Goal: Task Accomplishment & Management: Manage account settings

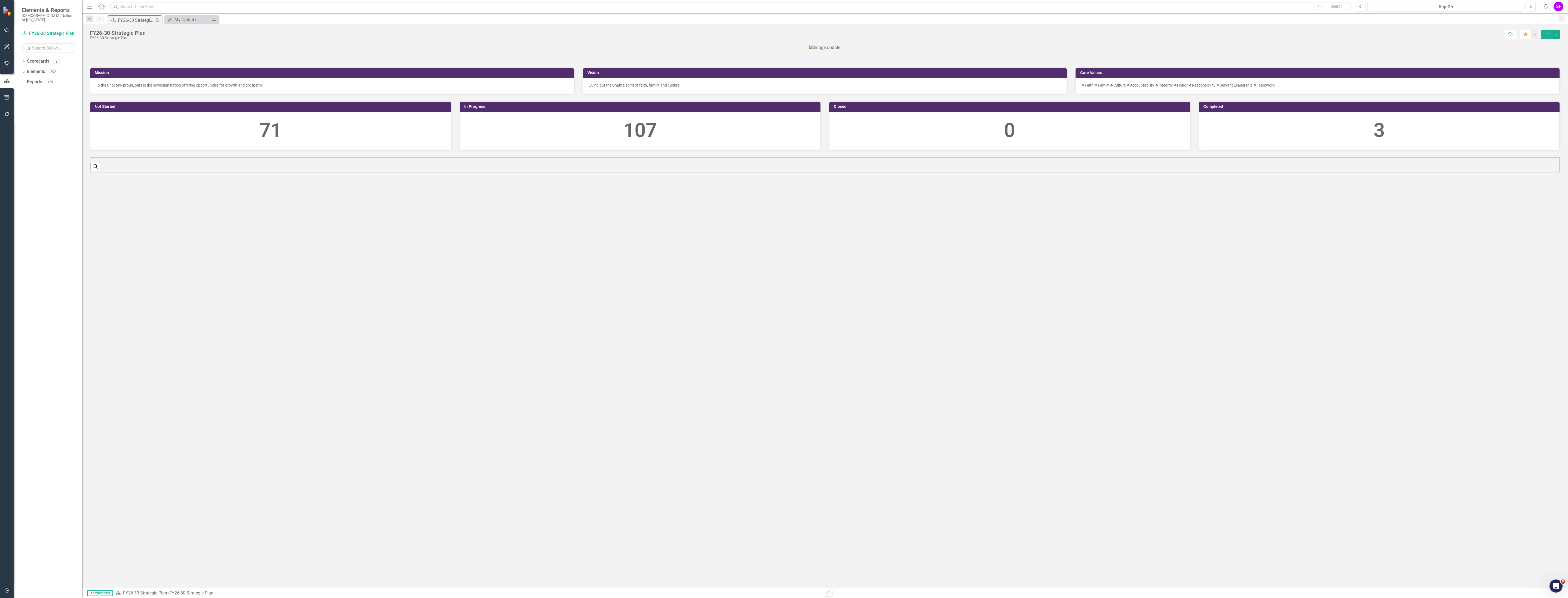
click at [88, 7] on icon "Menu" at bounding box center [90, 6] width 7 height 5
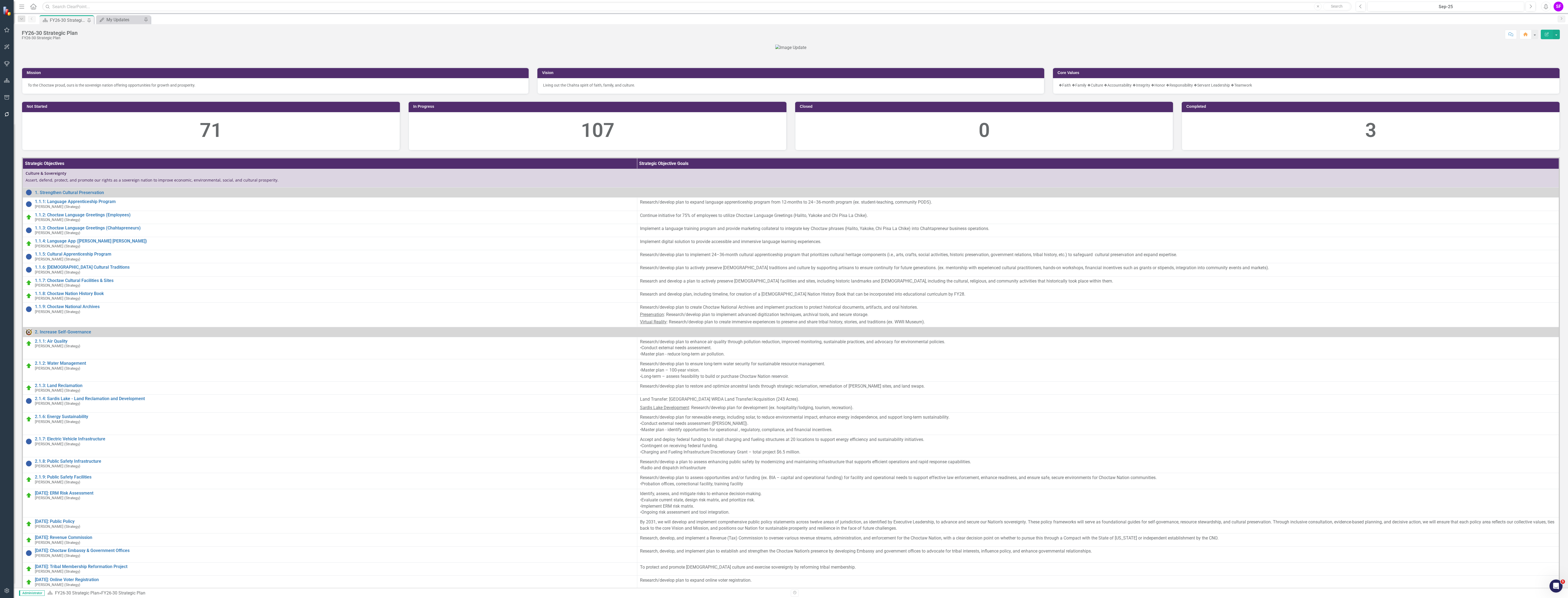
click at [18, 4] on icon "Menu" at bounding box center [22, 6] width 7 height 5
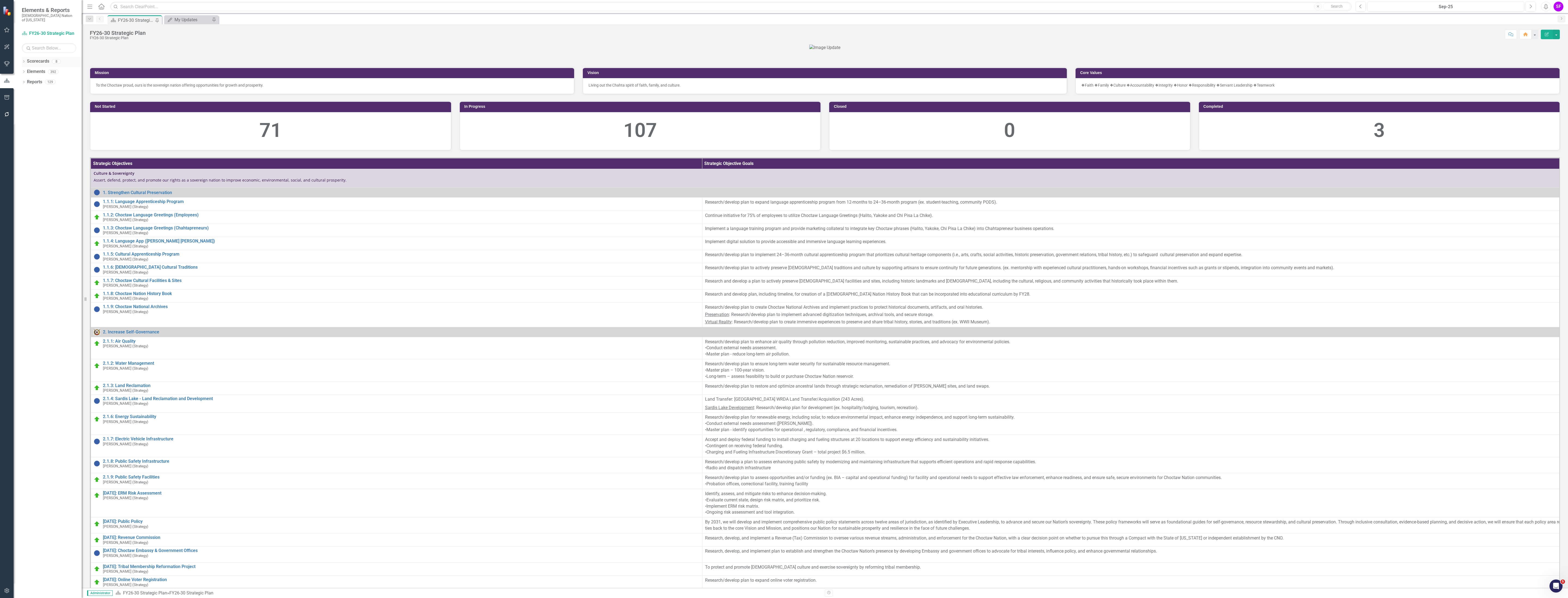
click at [27, 58] on link "Scorecards" at bounding box center [38, 61] width 23 height 6
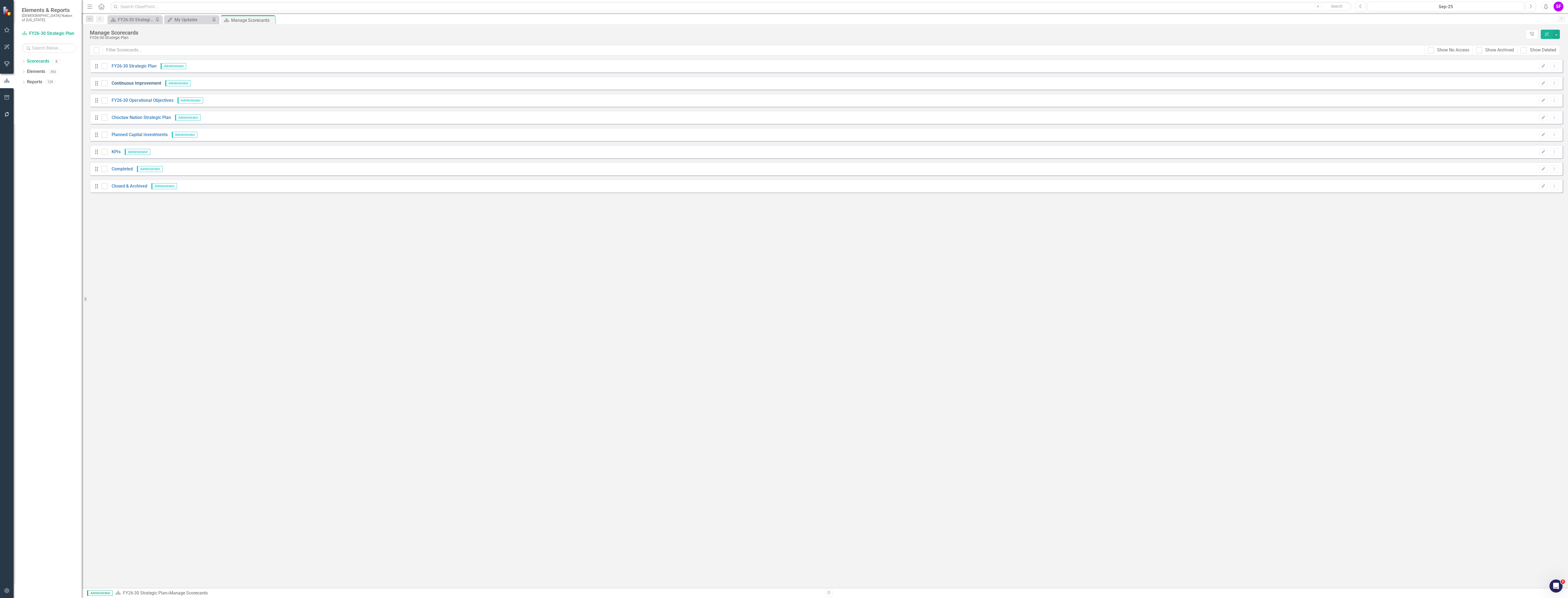
click at [150, 83] on link "Continuous Improvement" at bounding box center [135, 83] width 54 height 6
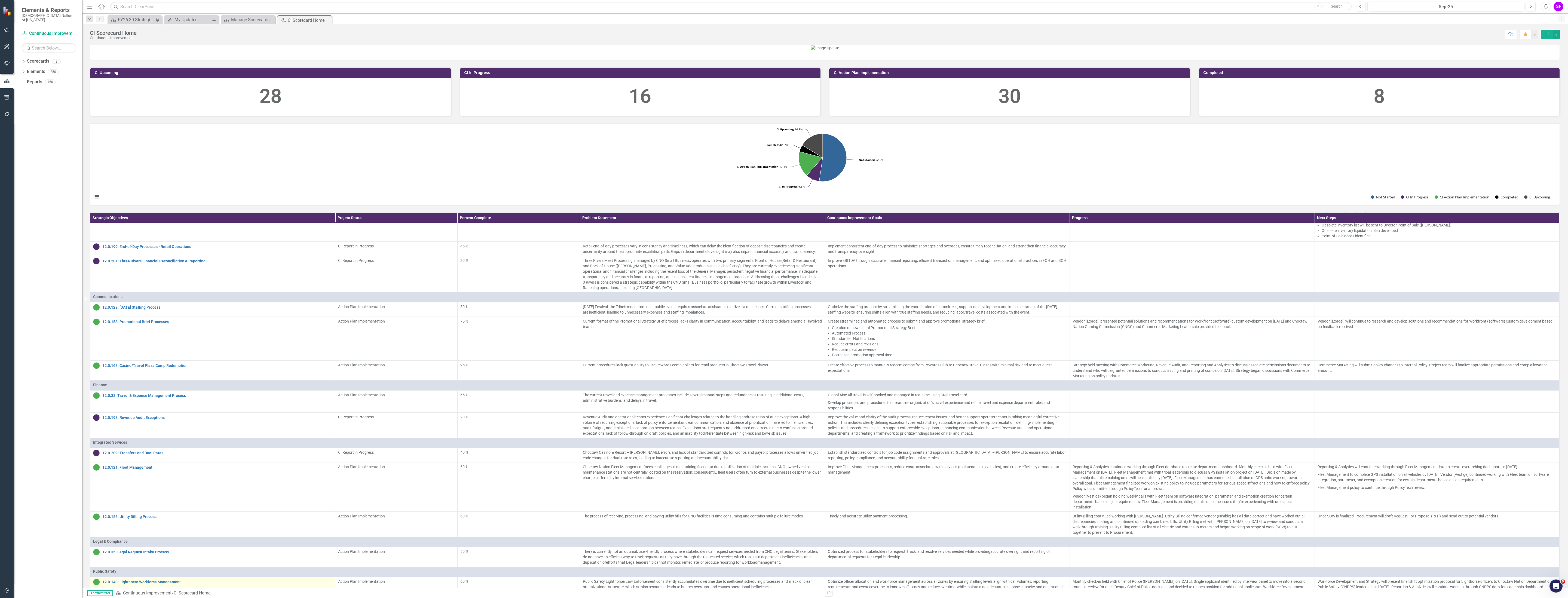
scroll to position [265, 0]
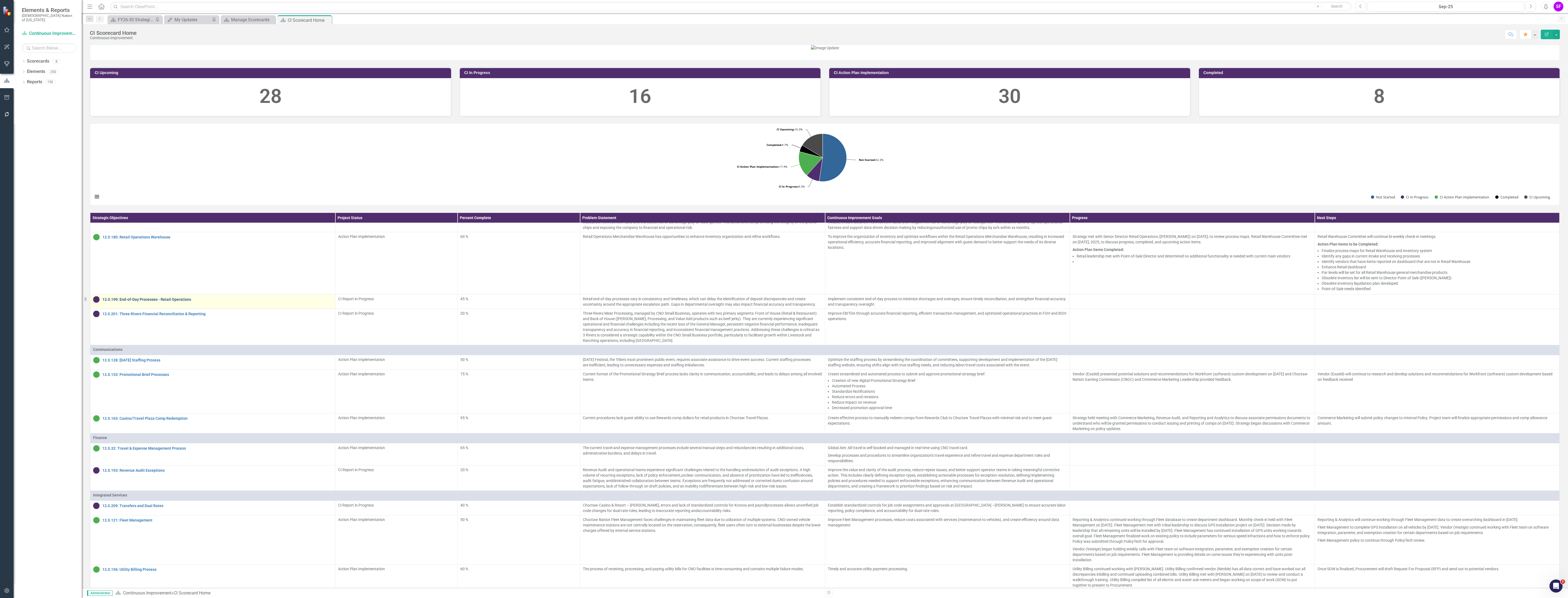
click at [177, 302] on link "12.0.199: End-of-Day Processes - Retail Operations" at bounding box center [217, 299] width 230 height 4
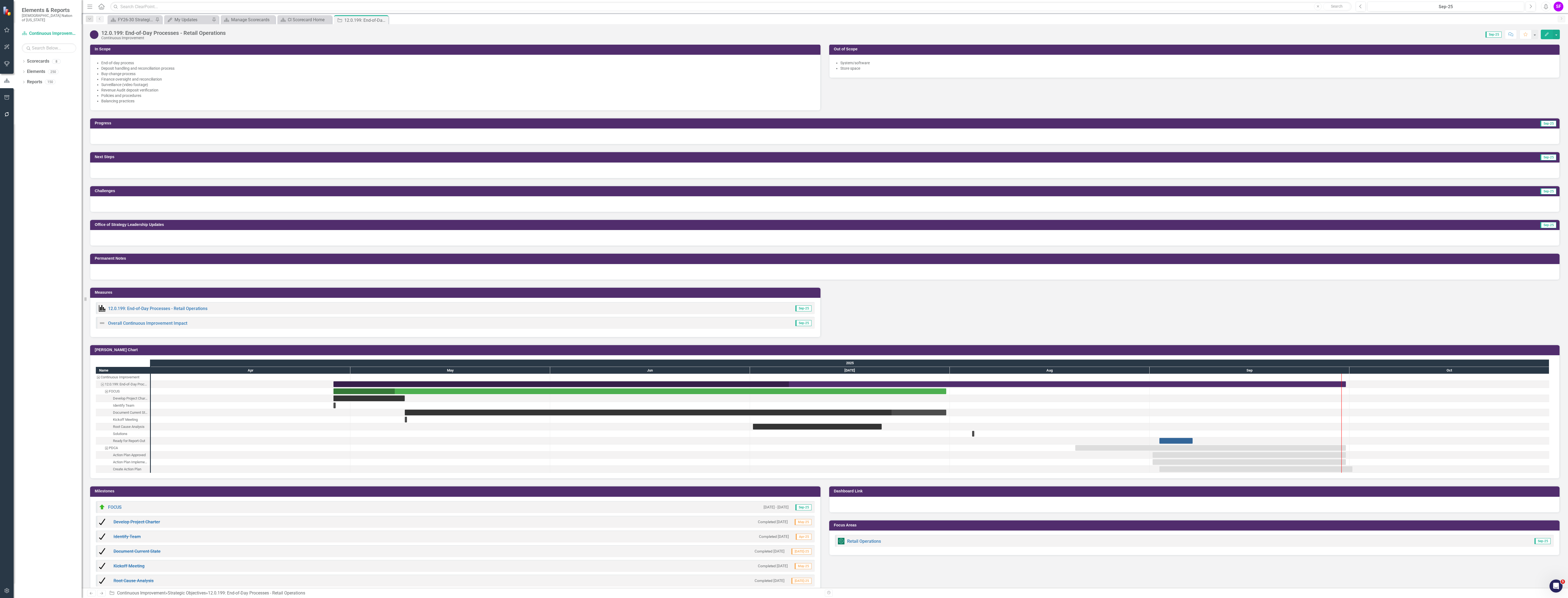
scroll to position [367, 0]
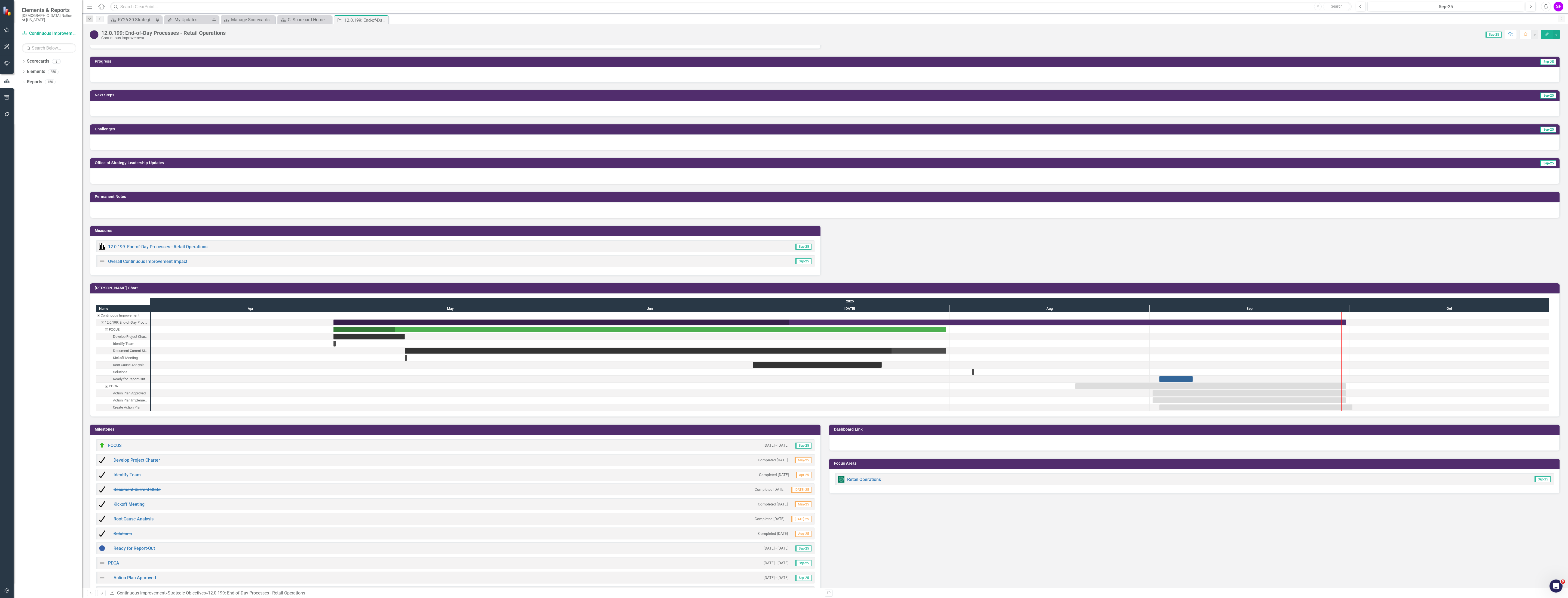
click at [175, 245] on div "12.0.199: End-of-Day Processes - Retail Operations" at bounding box center [153, 246] width 108 height 7
click at [175, 248] on link "12.0.199: End-of-Day Processes - Retail Operations" at bounding box center [158, 246] width 99 height 5
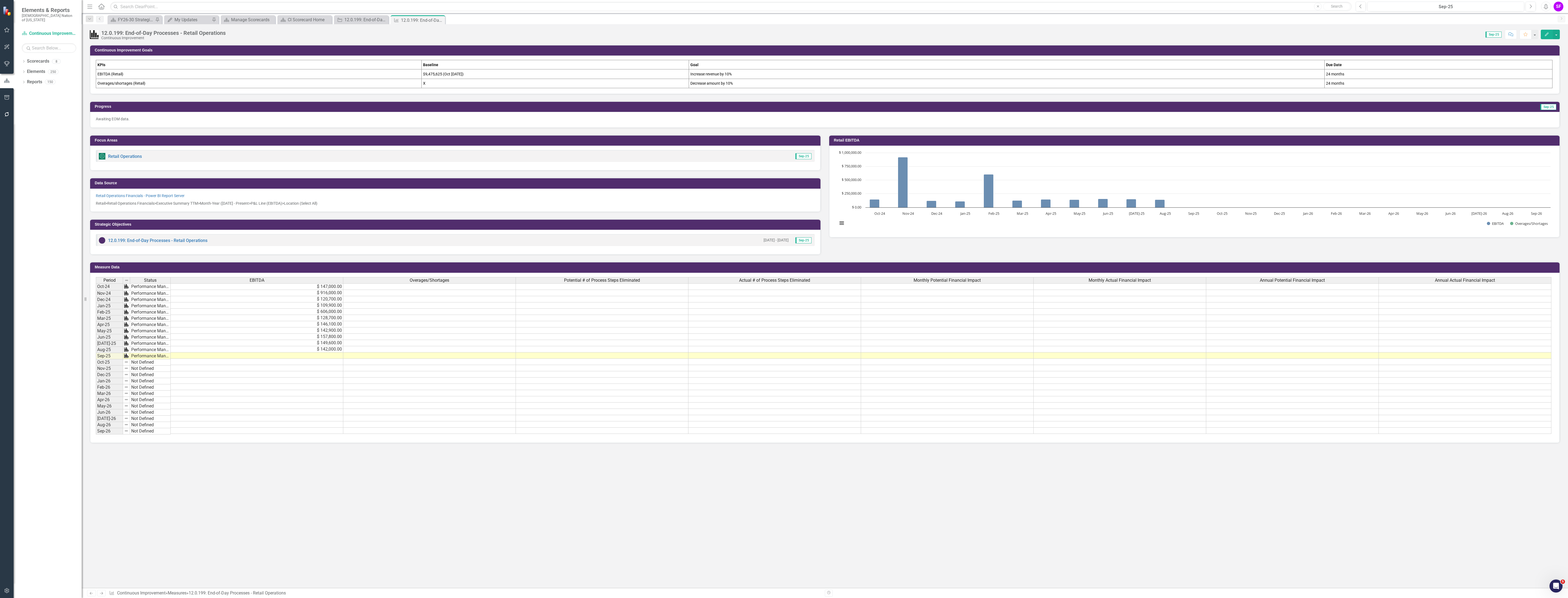
click at [785, 282] on span "Actual # of Process Steps Eliminated" at bounding box center [774, 280] width 71 height 5
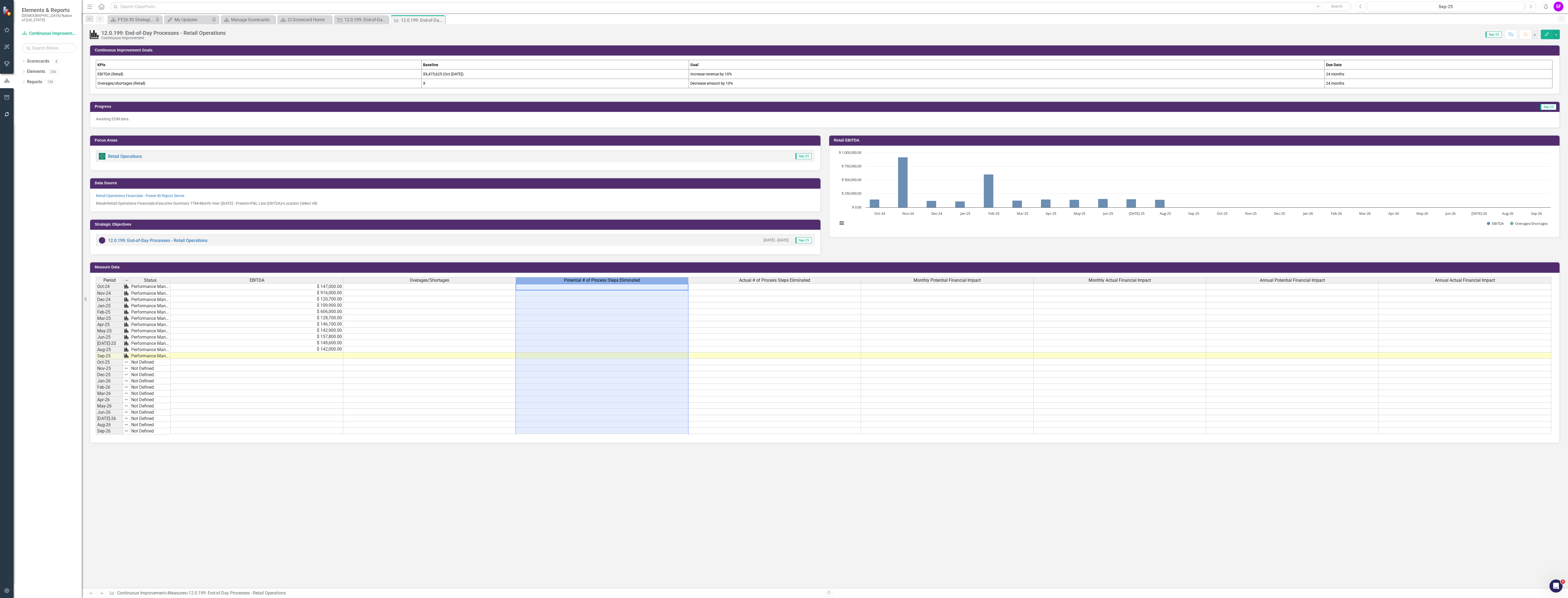
click at [634, 283] on th "Potential # of Process Steps Eliminated" at bounding box center [602, 280] width 173 height 6
click at [445, 294] on td at bounding box center [430, 293] width 173 height 6
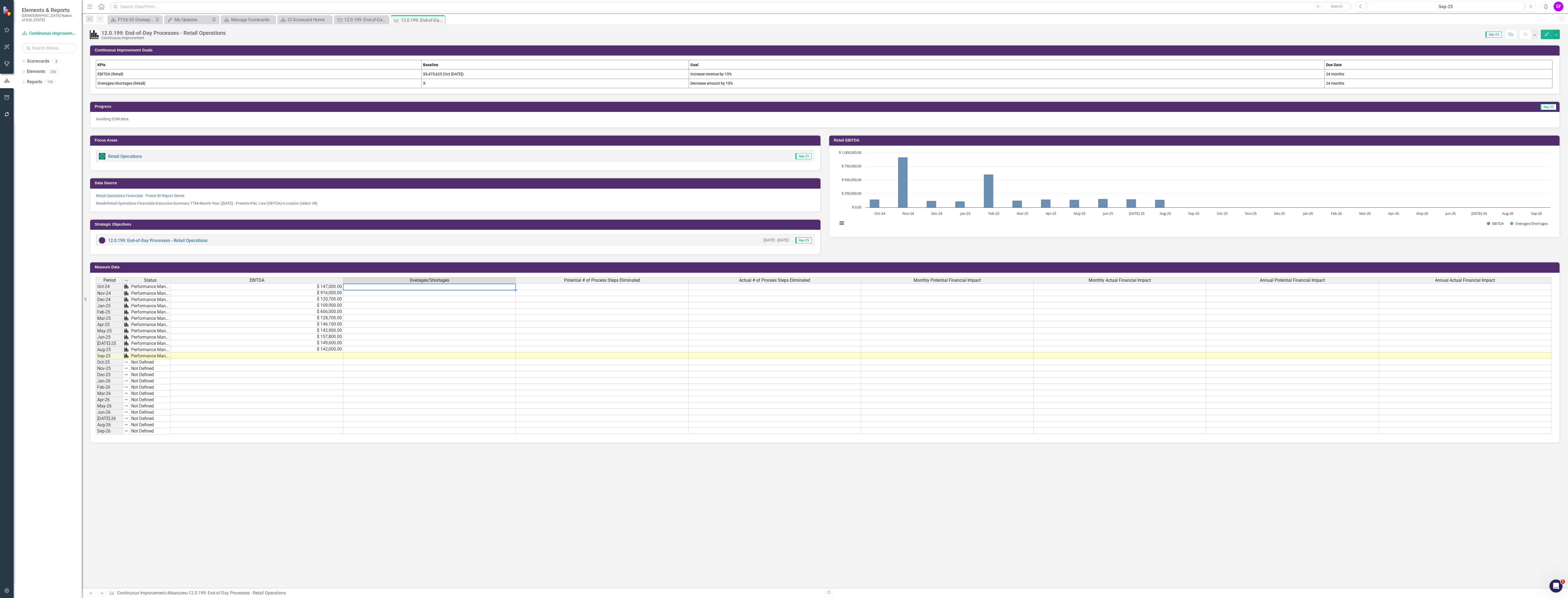
click at [444, 288] on td at bounding box center [430, 287] width 173 height 7
click at [1558, 31] on button "button" at bounding box center [1556, 35] width 7 height 10
click at [1550, 47] on link "Edit Edit Measure" at bounding box center [1533, 45] width 53 height 10
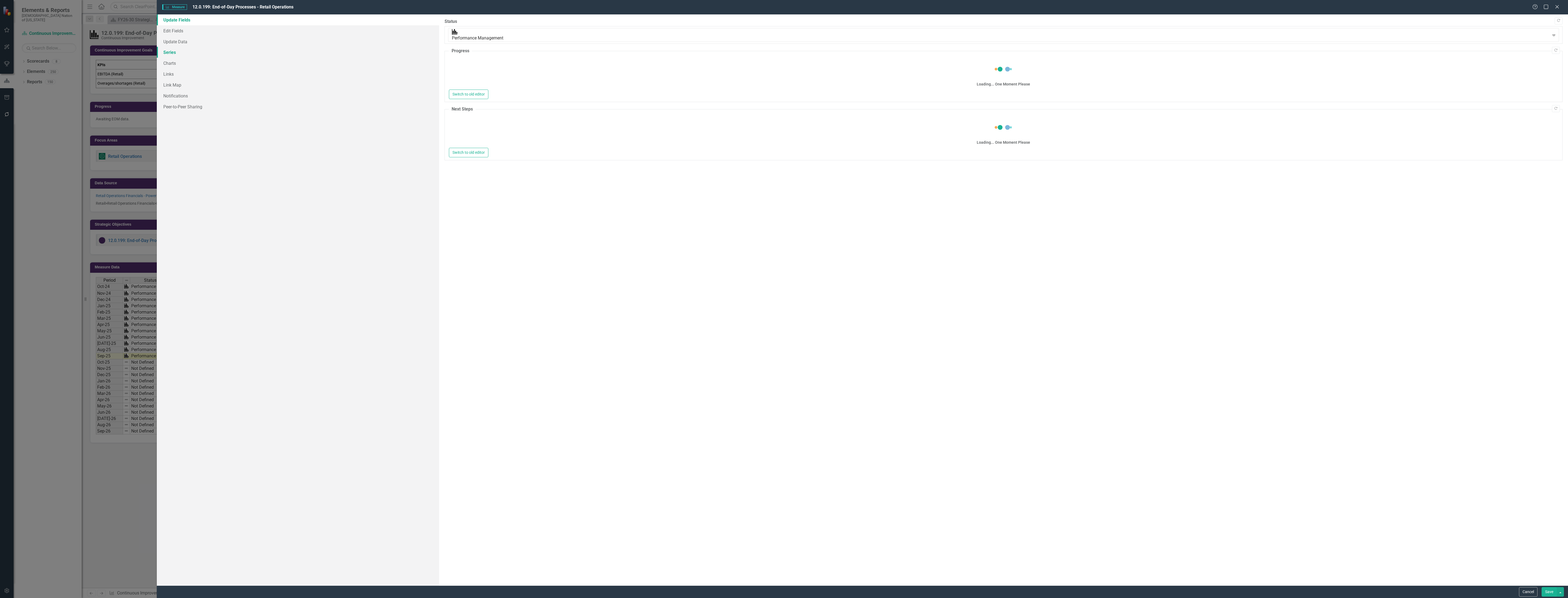
click at [178, 52] on link "Series" at bounding box center [298, 52] width 282 height 11
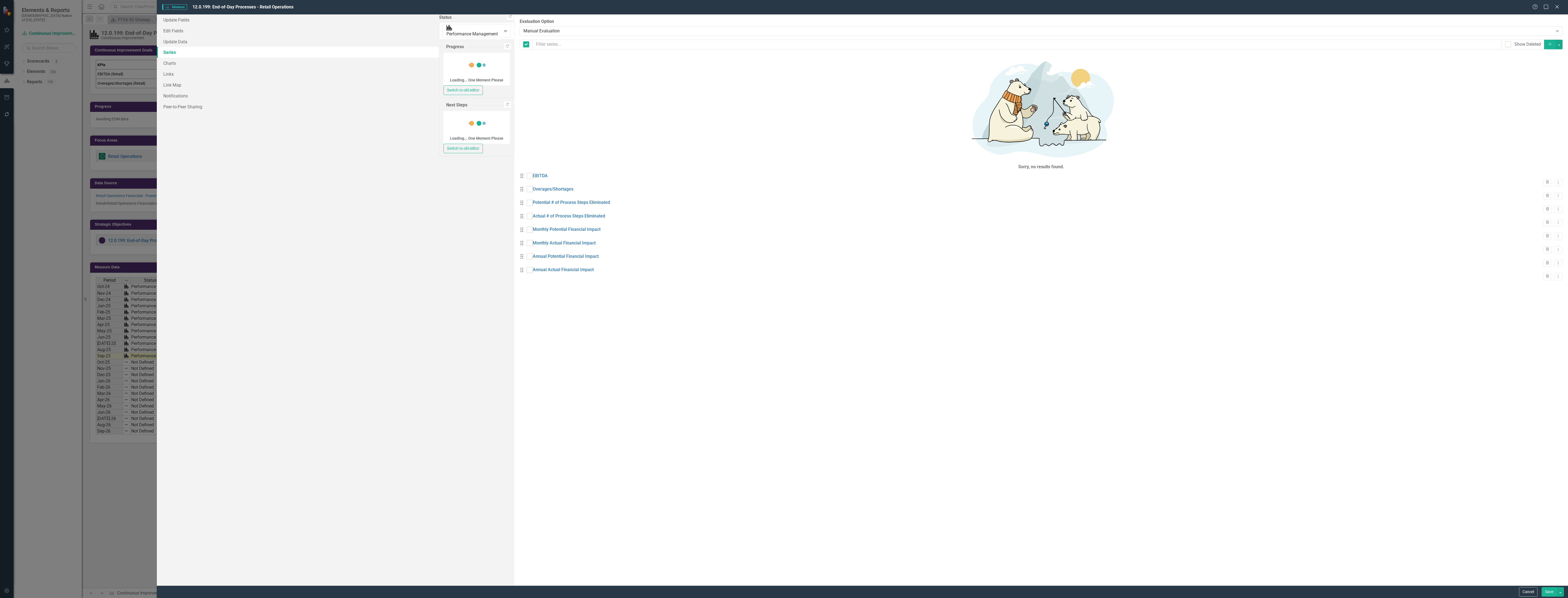
checkbox input "false"
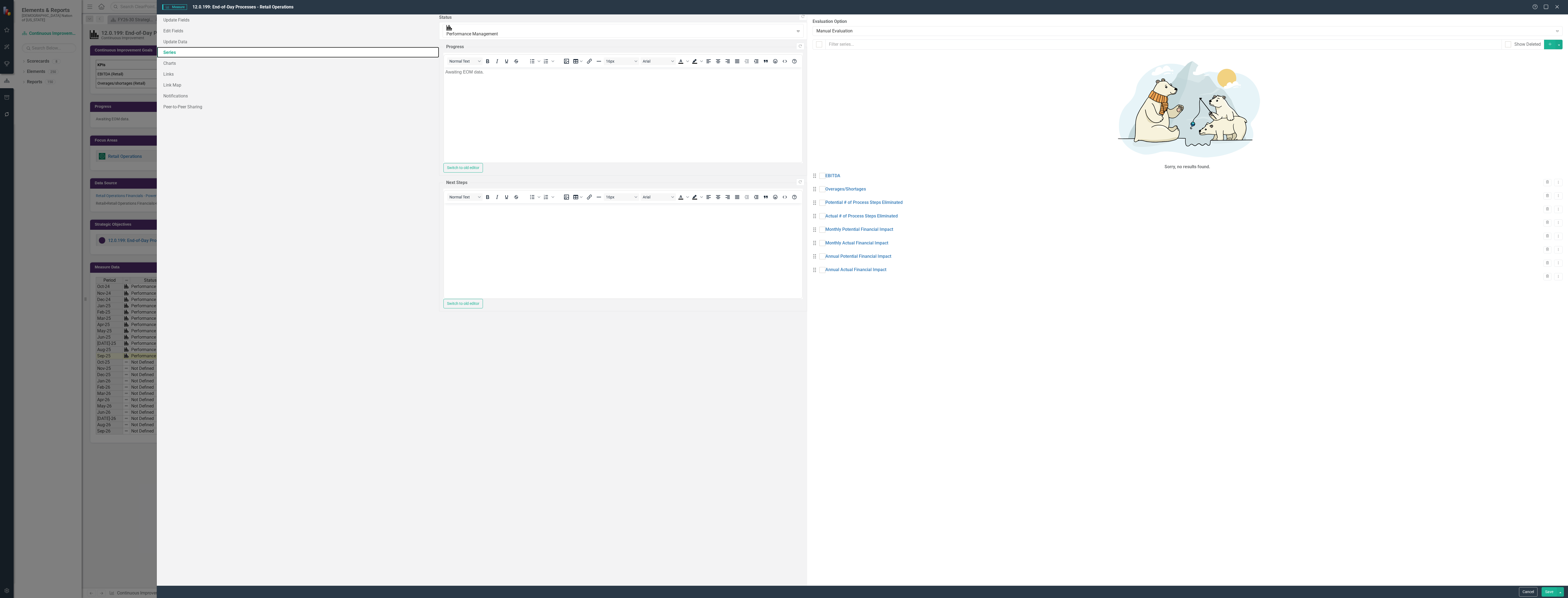
scroll to position [0, 0]
click at [1556, 232] on button "Dropdown Menu" at bounding box center [1558, 236] width 9 height 7
click at [1544, 140] on link "Edit Edit Measure Series" at bounding box center [1527, 138] width 62 height 10
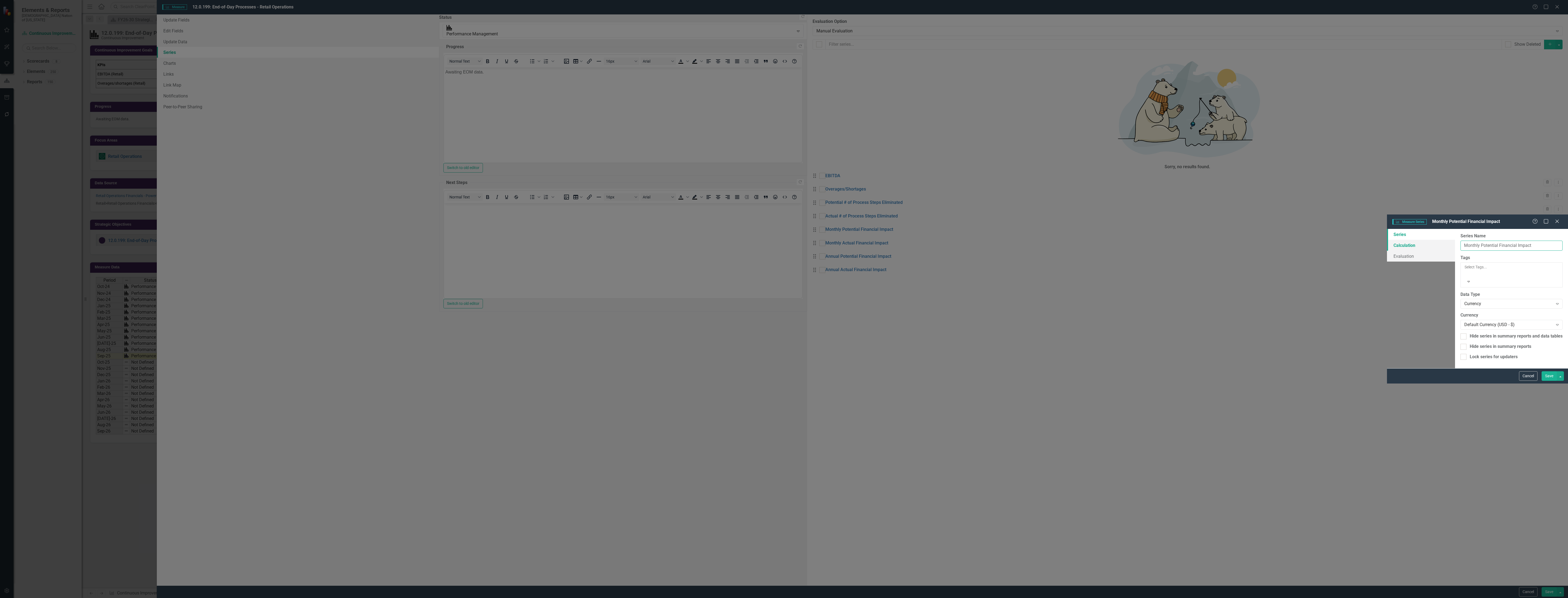
drag, startPoint x: 589, startPoint y: 31, endPoint x: 553, endPoint y: 33, distance: 36.1
click at [1387, 229] on div "Series Calculation Evaluation From this page, you can edit the name, type, and …" at bounding box center [1477, 298] width 181 height 139
click at [1460, 240] on input "Monthly Potential Financial Impact" at bounding box center [1511, 245] width 102 height 10
type input "Potential Financial Impact"
click at [1549, 381] on button "Save" at bounding box center [1549, 376] width 15 height 10
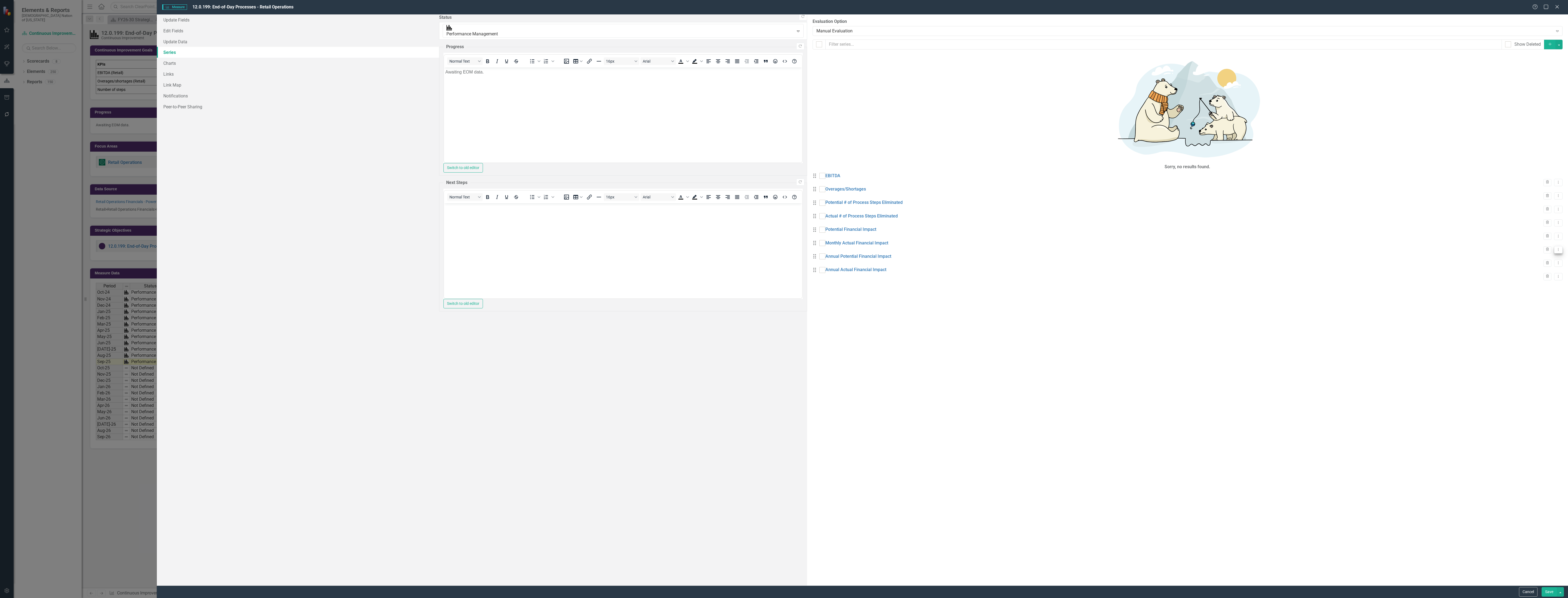
click at [1556, 248] on icon "Dropdown Menu" at bounding box center [1558, 249] width 5 height 4
click at [1546, 154] on link "Edit Edit Measure Series" at bounding box center [1527, 155] width 62 height 10
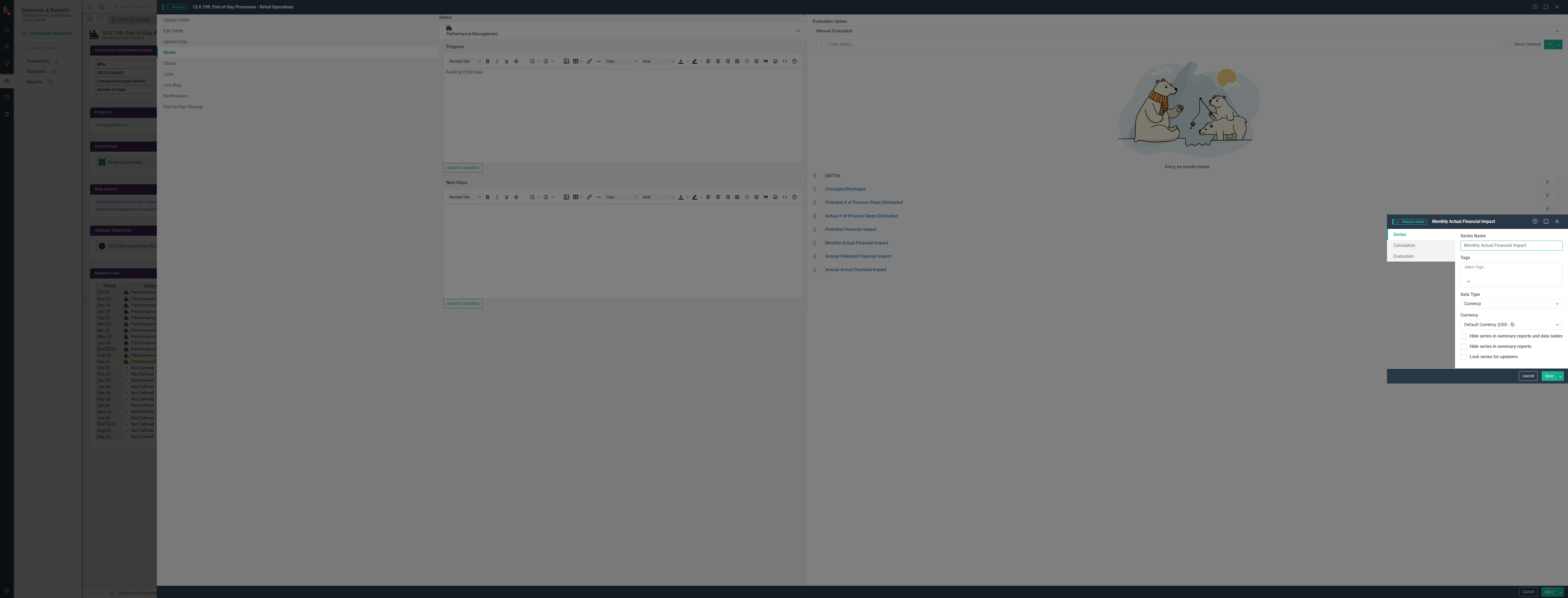
click at [1460, 240] on input "Monthly Actual Financial Impact" at bounding box center [1511, 245] width 102 height 10
type input "Actual Financial Impact"
click at [1550, 381] on button "Save" at bounding box center [1549, 376] width 15 height 10
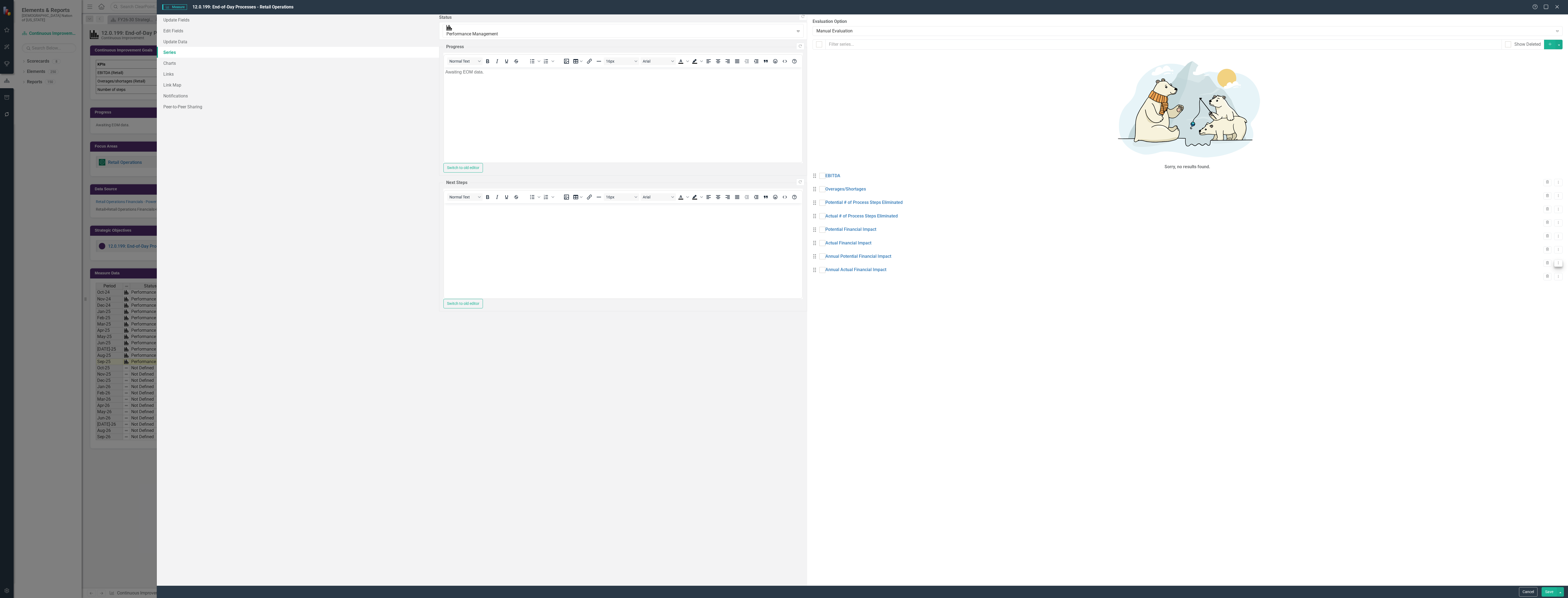
click at [1554, 260] on button "Dropdown Menu" at bounding box center [1558, 263] width 9 height 7
click at [1520, 193] on link "Trash Delete Measure Series" at bounding box center [1527, 193] width 62 height 10
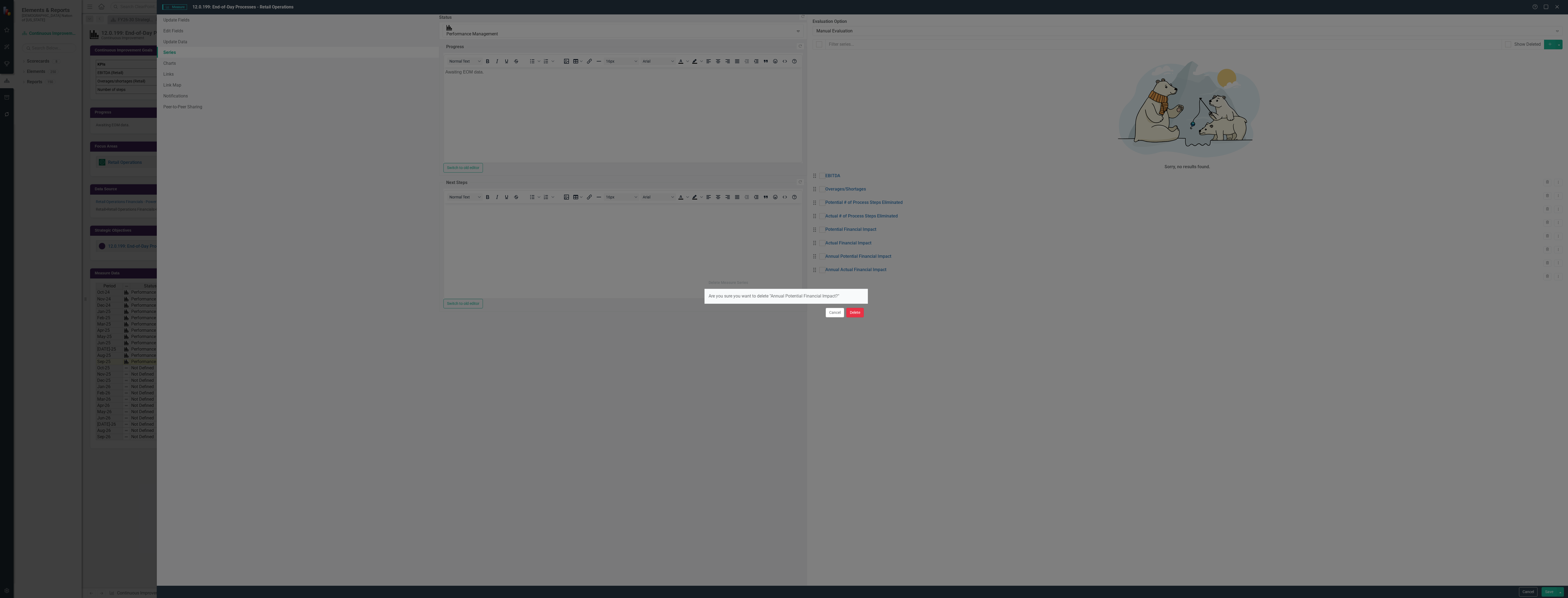
click at [852, 312] on button "Delete" at bounding box center [855, 313] width 18 height 10
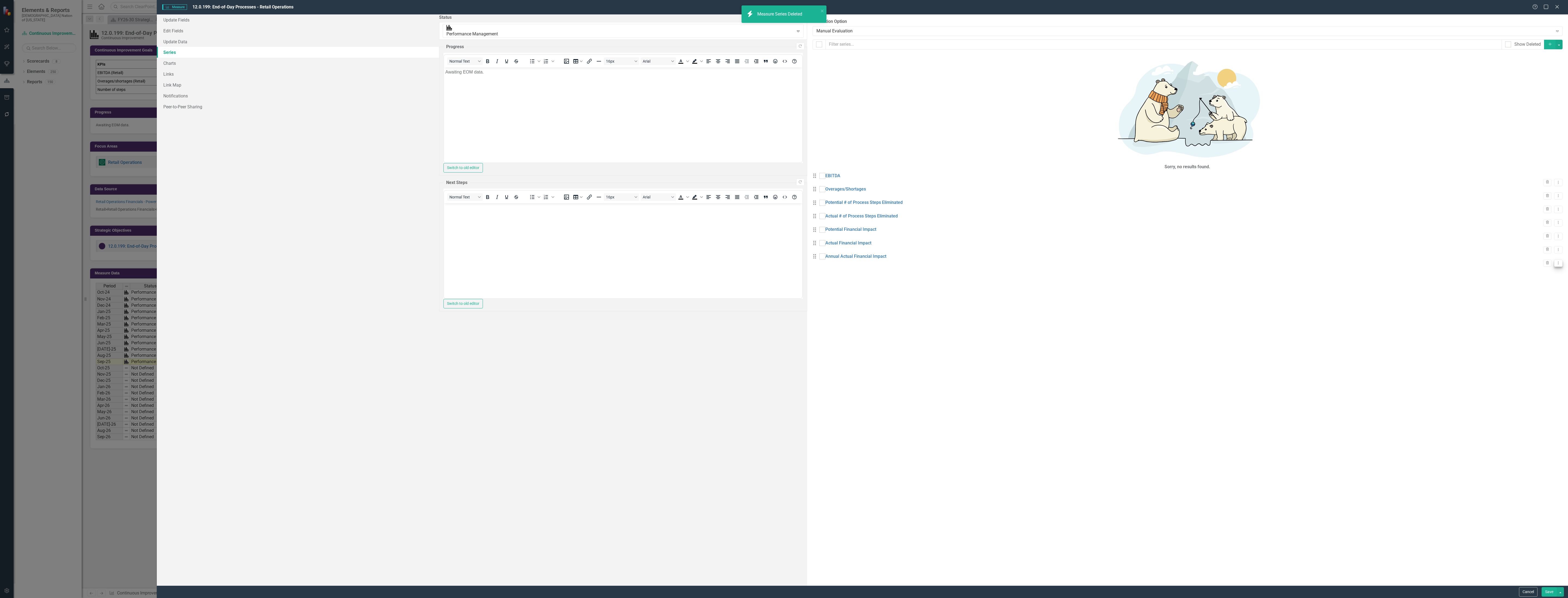
click at [1555, 260] on button "Dropdown Menu" at bounding box center [1558, 263] width 9 height 7
click at [1516, 195] on link "Trash Delete Measure Series" at bounding box center [1527, 193] width 62 height 10
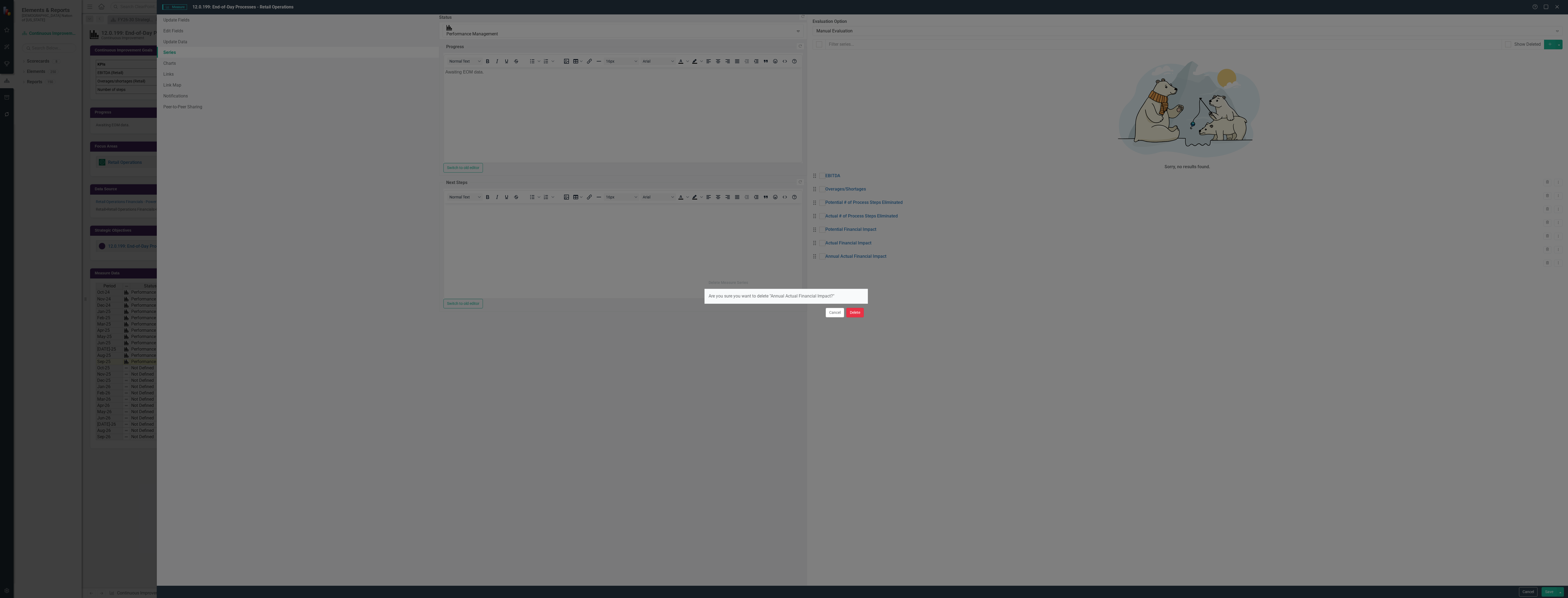
click at [855, 310] on button "Delete" at bounding box center [855, 313] width 18 height 10
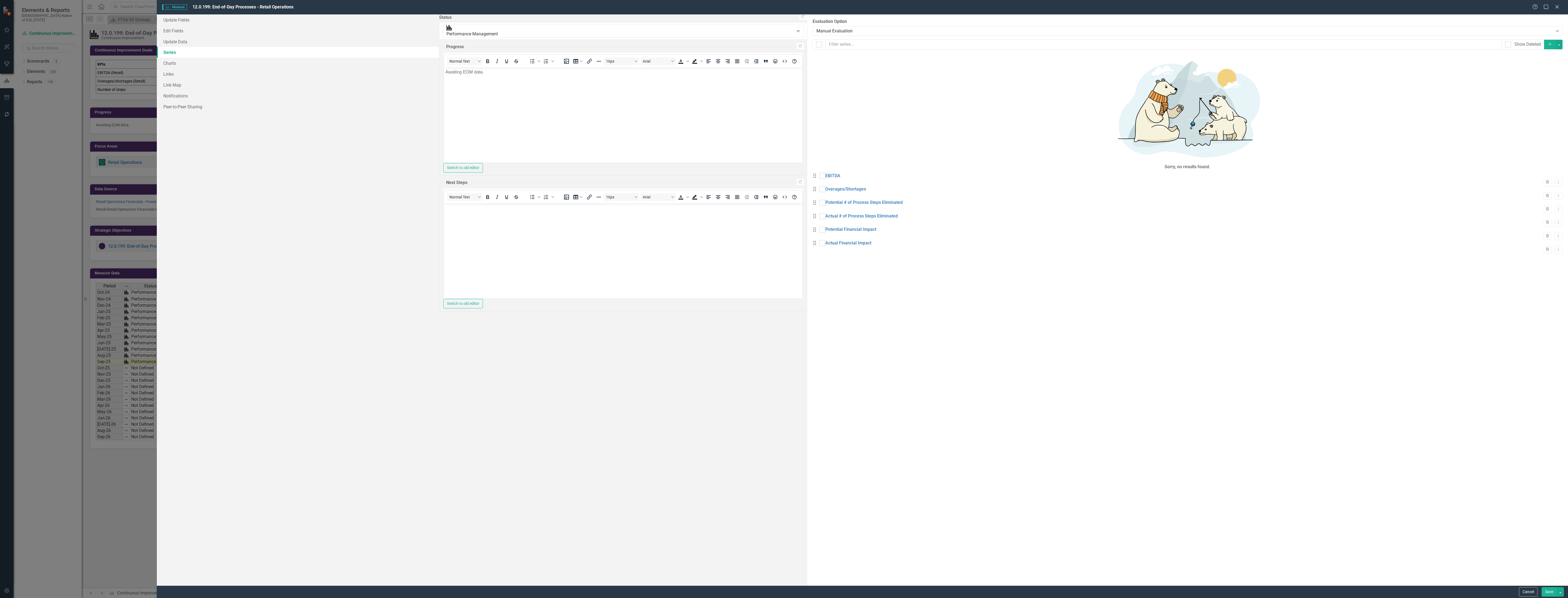
click at [1551, 44] on icon "Add" at bounding box center [1550, 44] width 5 height 4
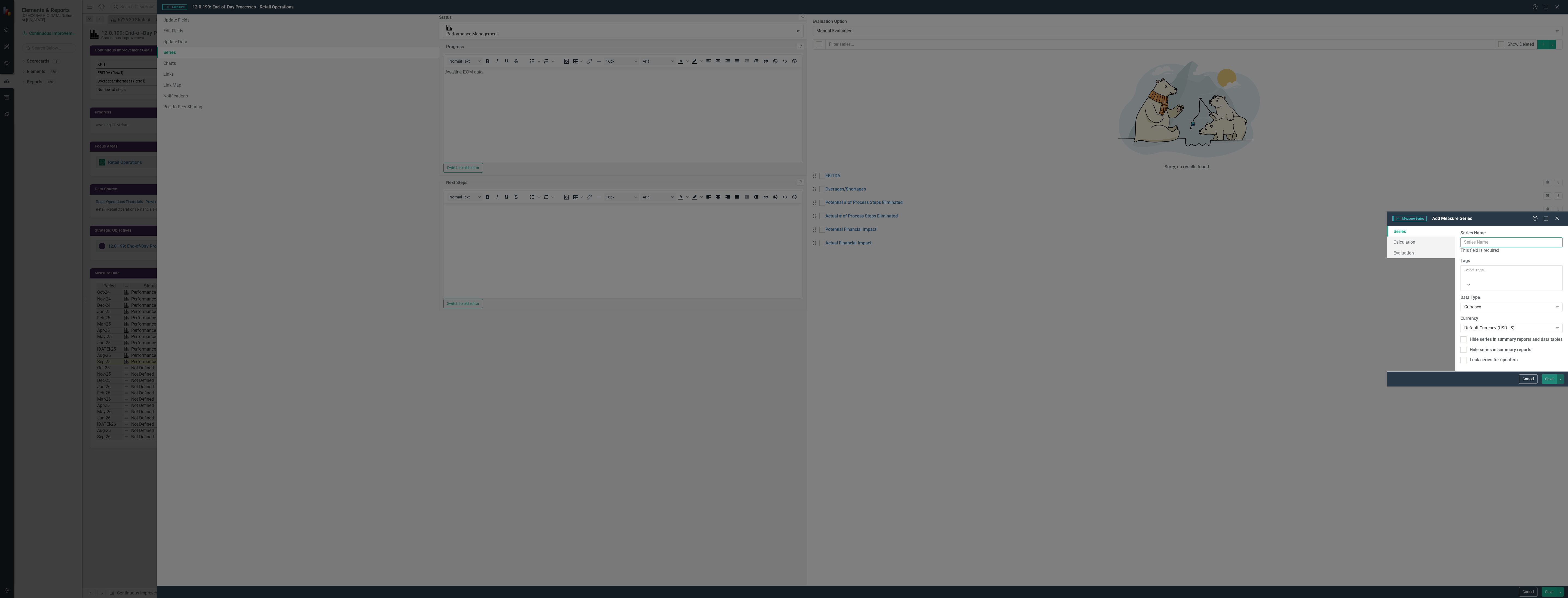
click at [1460, 237] on input "Series Name" at bounding box center [1511, 242] width 102 height 10
type input "VOA"
click at [1440, 304] on div "Currency" at bounding box center [1497, 307] width 113 height 6
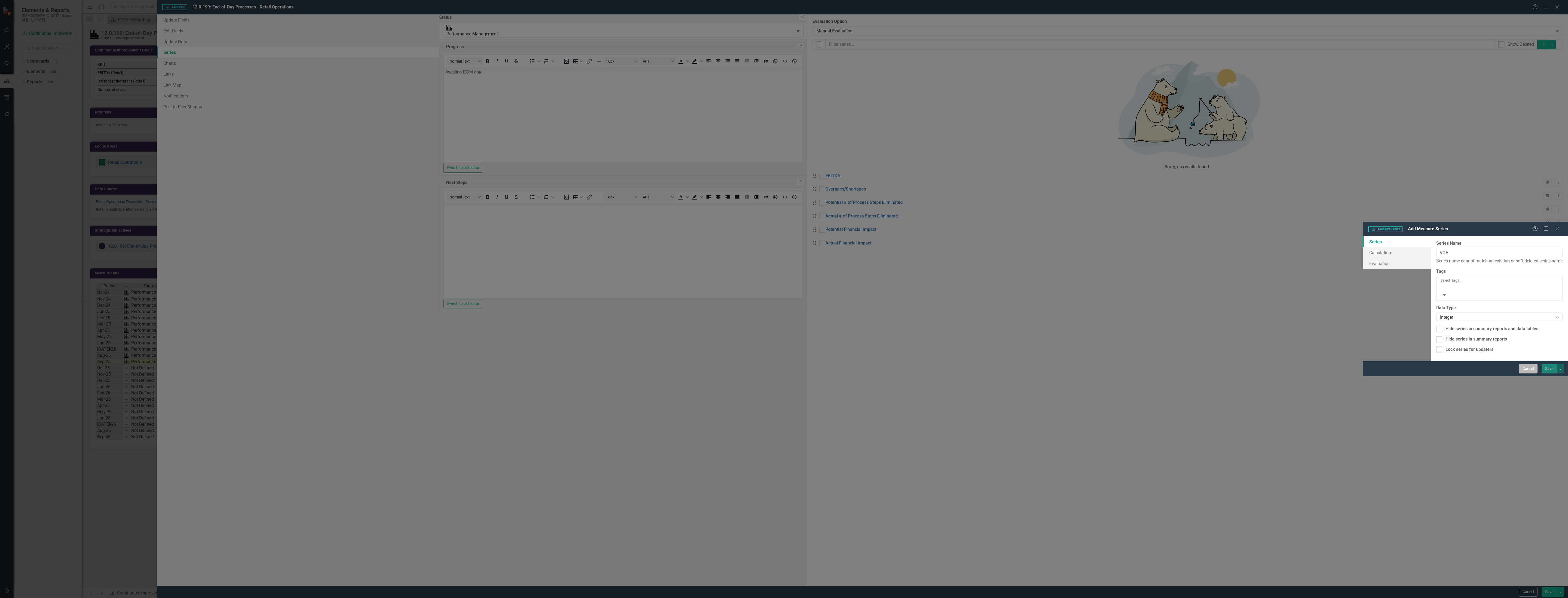
click at [1528, 374] on button "Cancel" at bounding box center [1528, 369] width 18 height 10
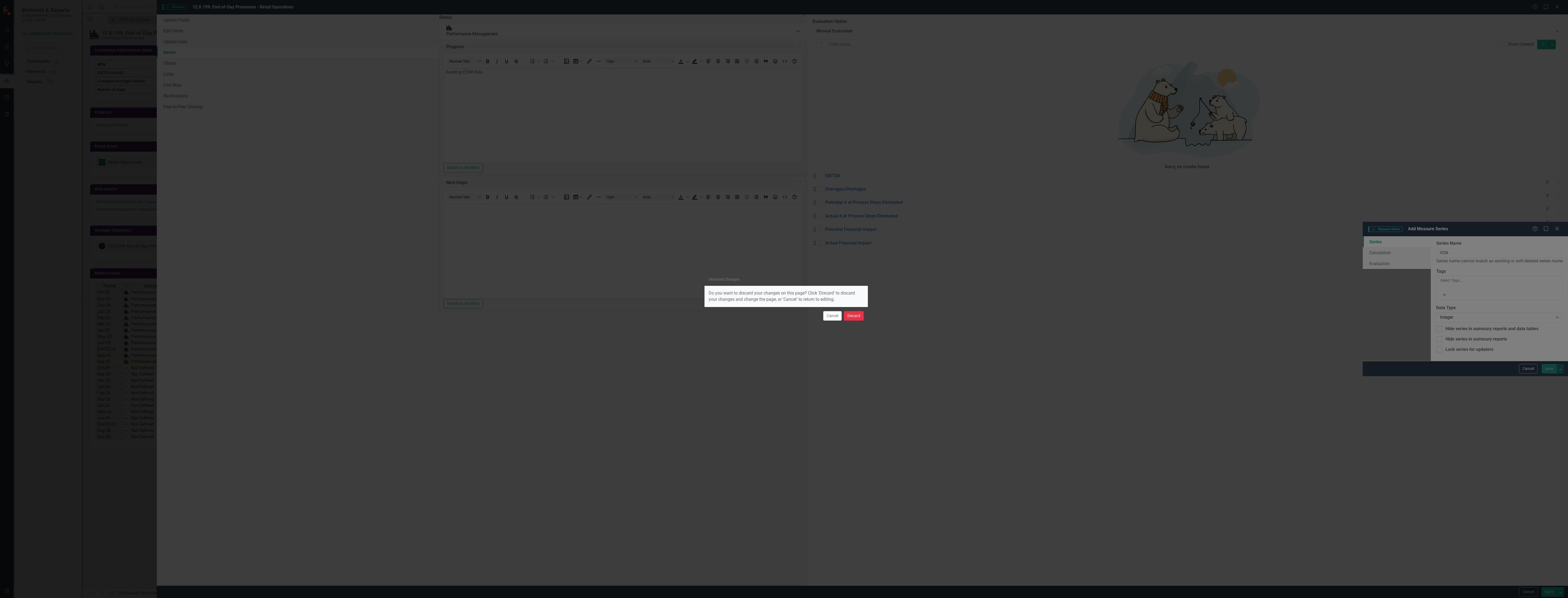
click at [851, 315] on button "Discard" at bounding box center [853, 316] width 20 height 10
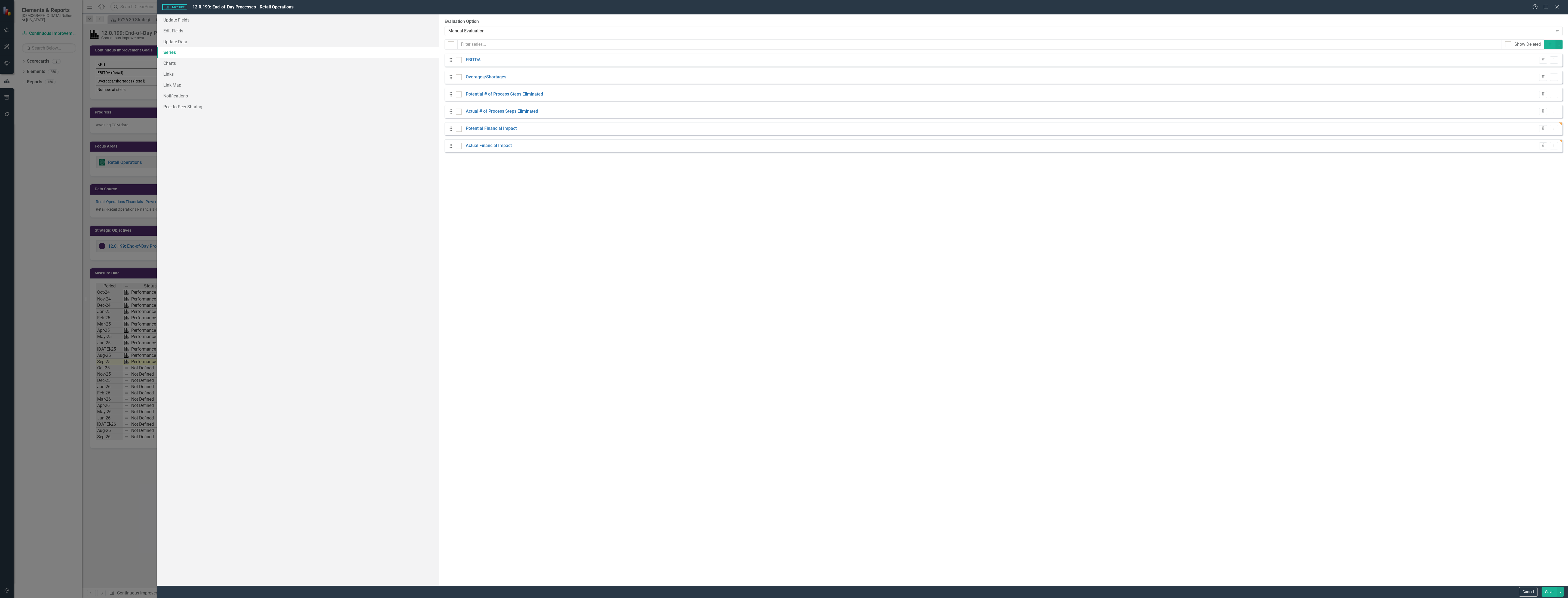
scroll to position [0, 2]
click at [1553, 45] on button "Add" at bounding box center [1550, 44] width 12 height 10
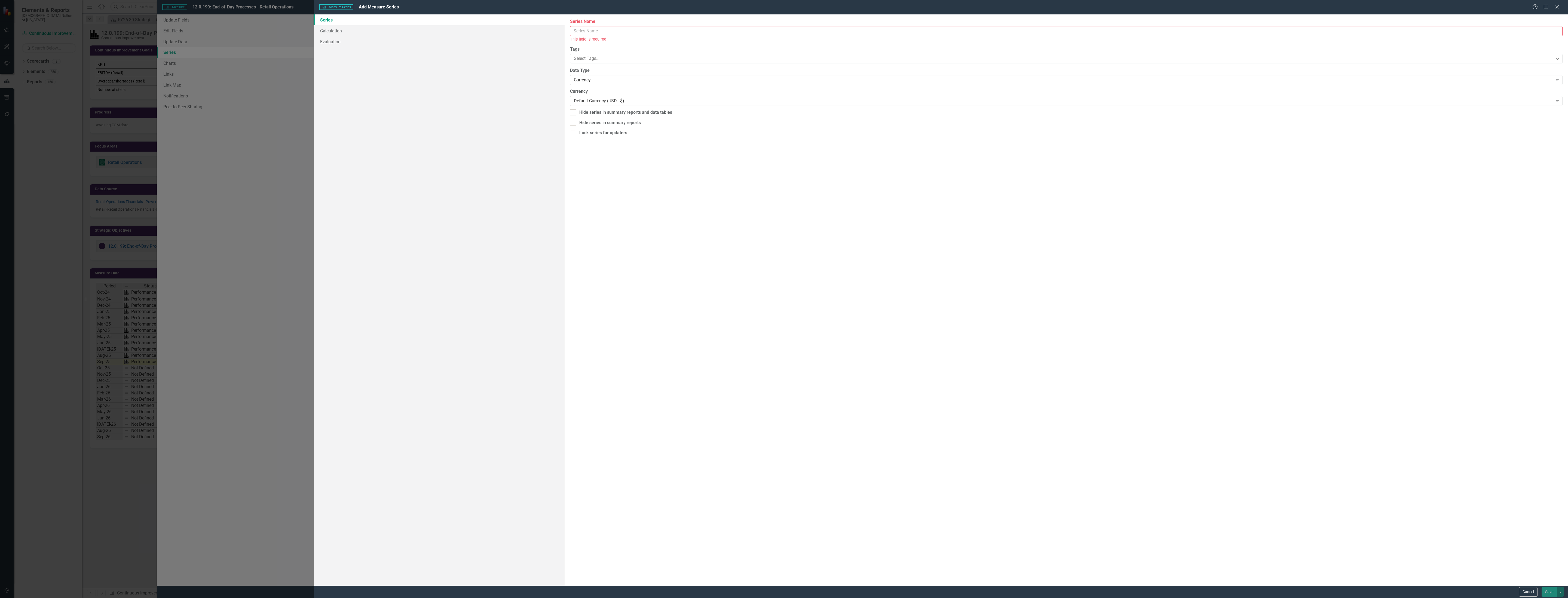
click at [587, 30] on input "Series Name" at bounding box center [1066, 31] width 993 height 10
type input "V"
type input "C"
type input "Voice of the Associate"
click at [639, 80] on div "From this page, you can edit the name, type, and visibility options of your ser…" at bounding box center [1066, 300] width 1003 height 571
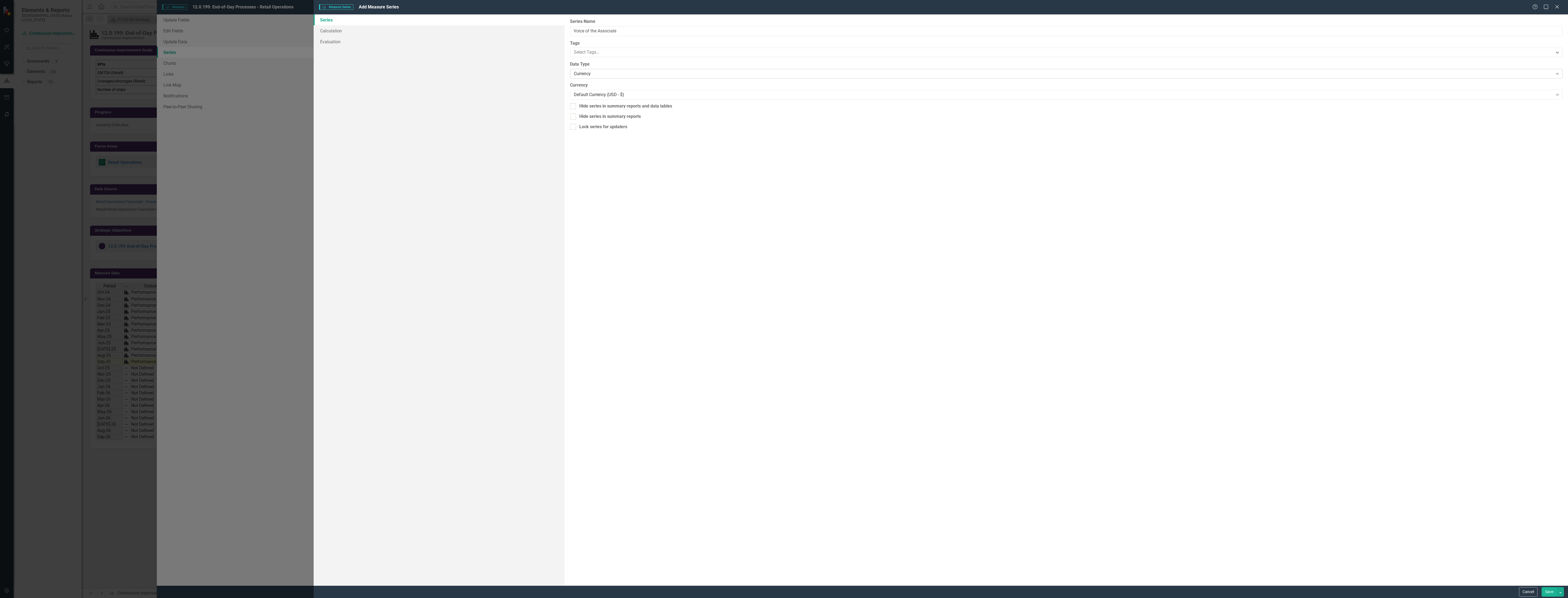
click at [639, 76] on div "Currency" at bounding box center [1063, 74] width 979 height 6
click at [1545, 589] on button "Save" at bounding box center [1549, 592] width 15 height 10
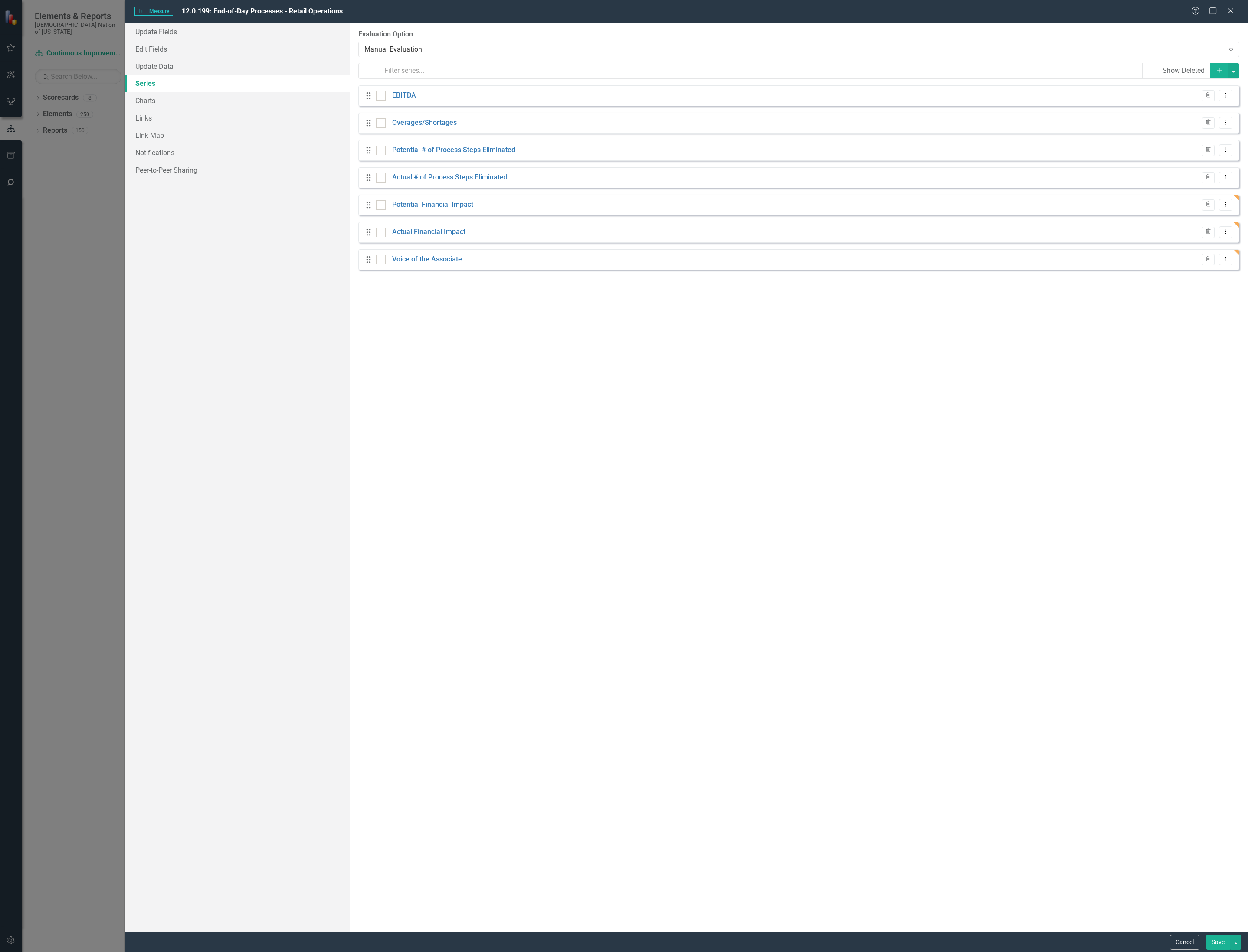
click at [1217, 940] on button "Save" at bounding box center [1217, 942] width 24 height 16
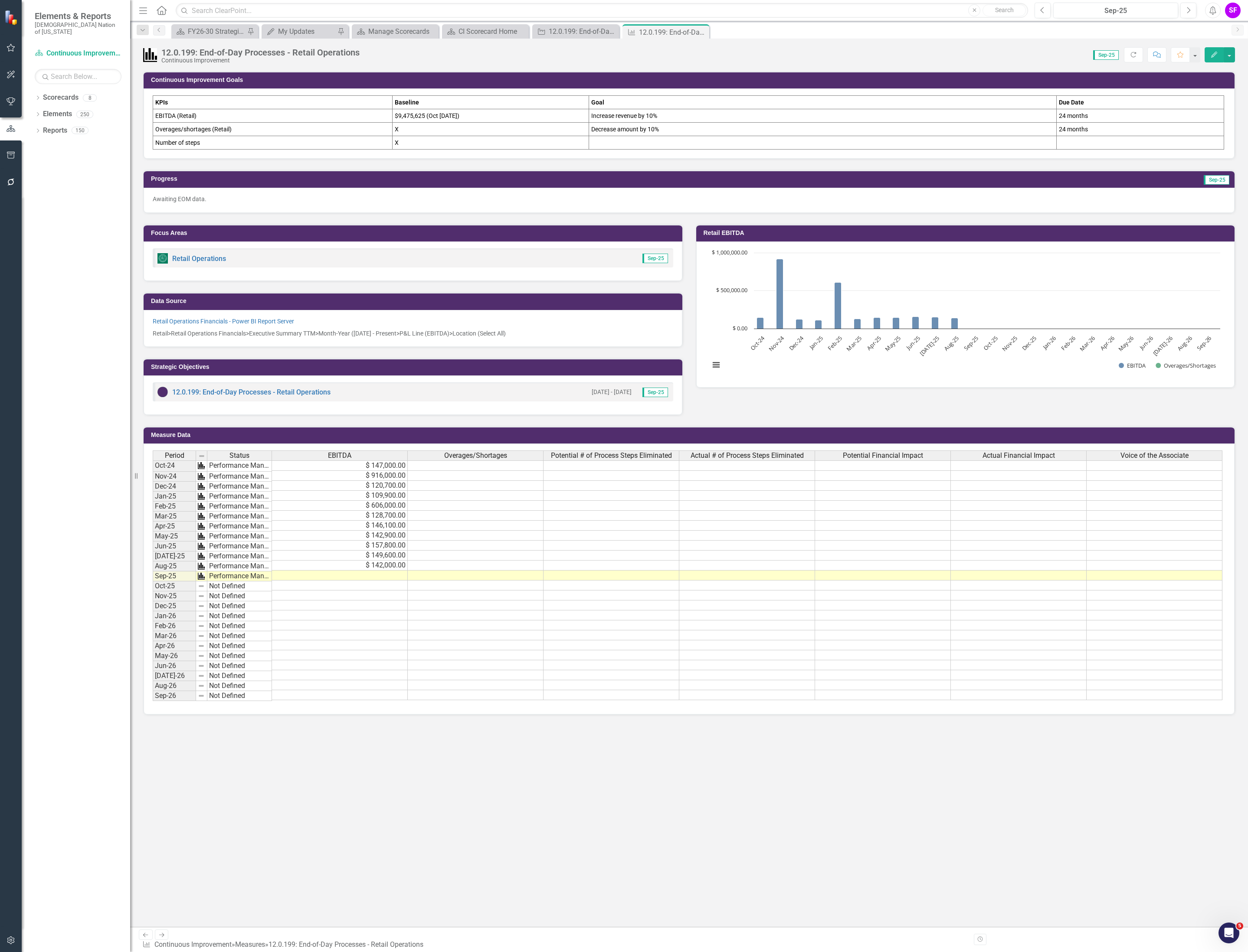
click at [475, 130] on td "X" at bounding box center [491, 130] width 197 height 14
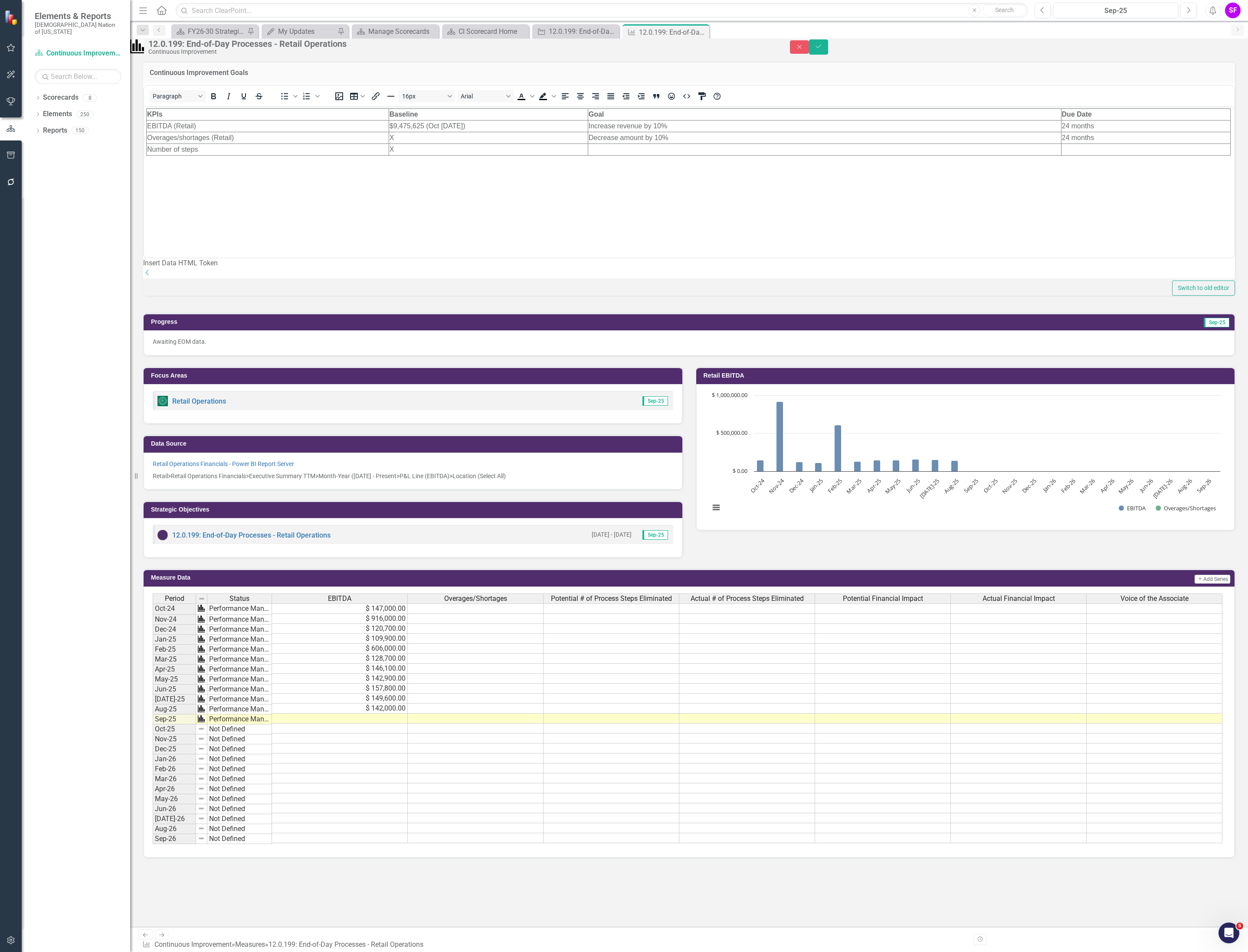
scroll to position [0, 0]
click at [433, 140] on td "X" at bounding box center [488, 138] width 199 height 12
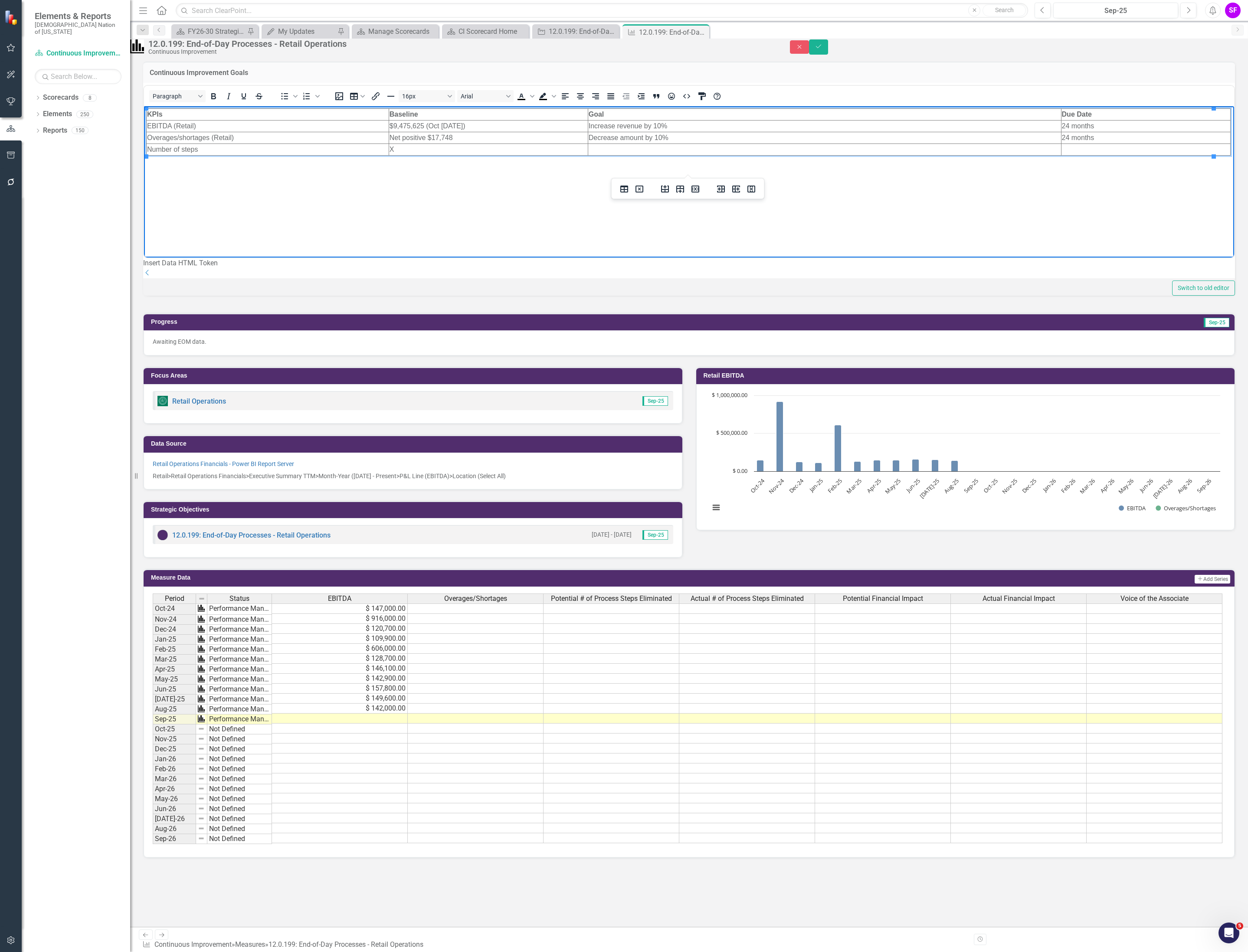
click at [671, 138] on td "Decrease amount by 10%" at bounding box center [824, 138] width 473 height 12
drag, startPoint x: 671, startPoint y: 138, endPoint x: 616, endPoint y: 142, distance: 55.1
click at [616, 142] on html "KPIs Baseline Goal Due Date EBITDA (Retail) $9,475,625 (Oct [DATE]) Increase re…" at bounding box center [688, 171] width 1090 height 130
click at [1097, 134] on td "24 months" at bounding box center [1145, 138] width 170 height 12
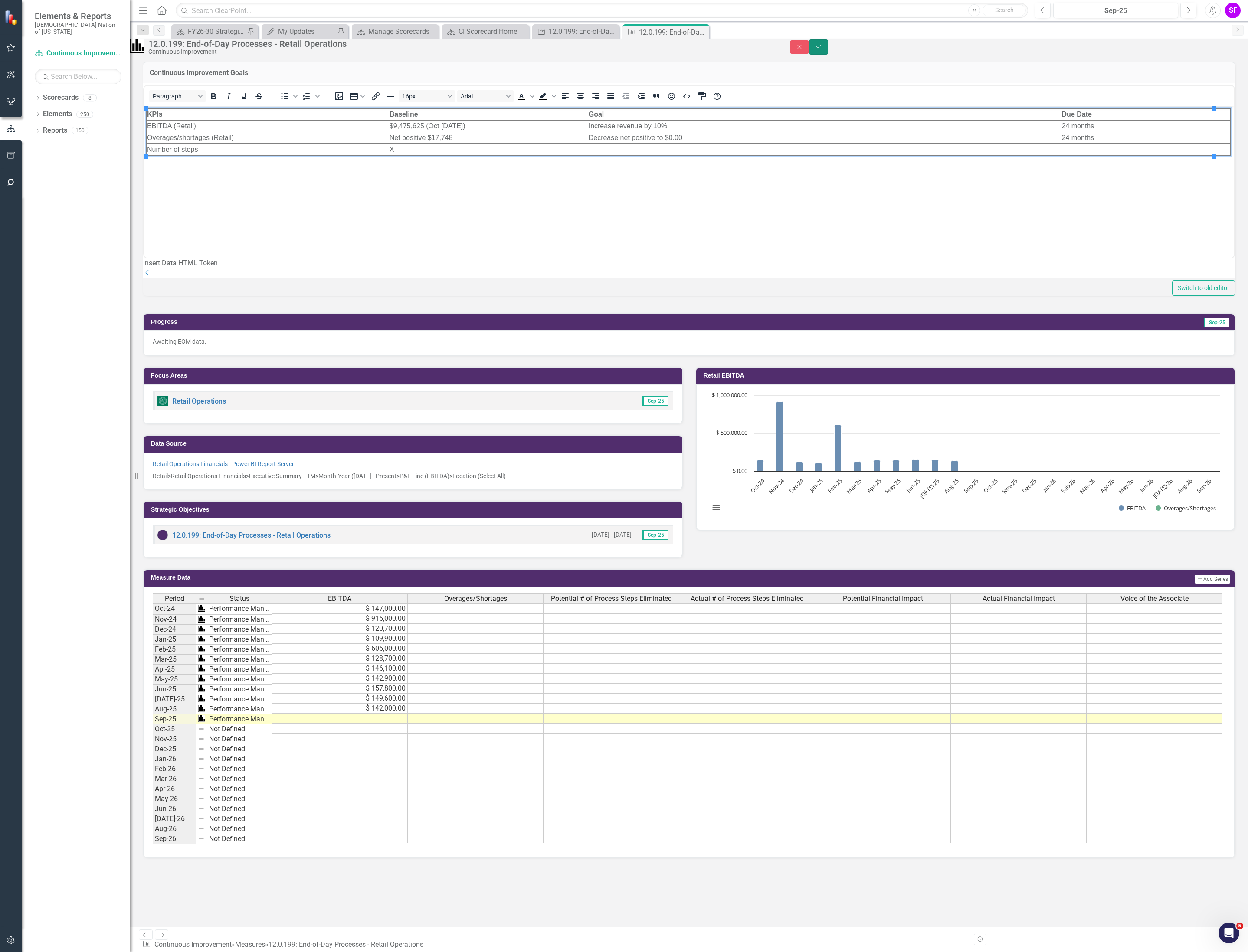
click at [822, 48] on icon "Save" at bounding box center [818, 47] width 8 height 6
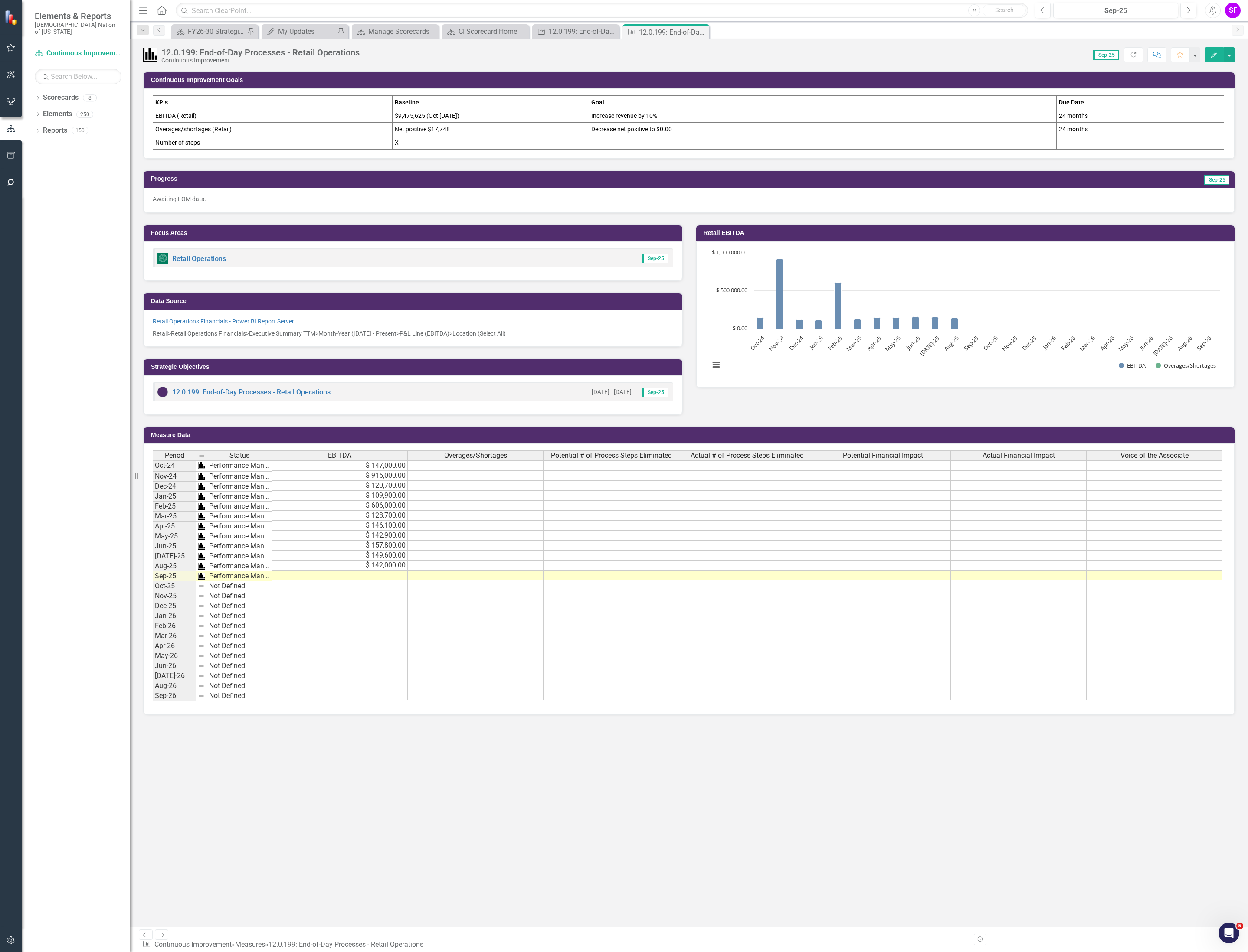
click at [335, 143] on td "Number of steps" at bounding box center [272, 143] width 240 height 14
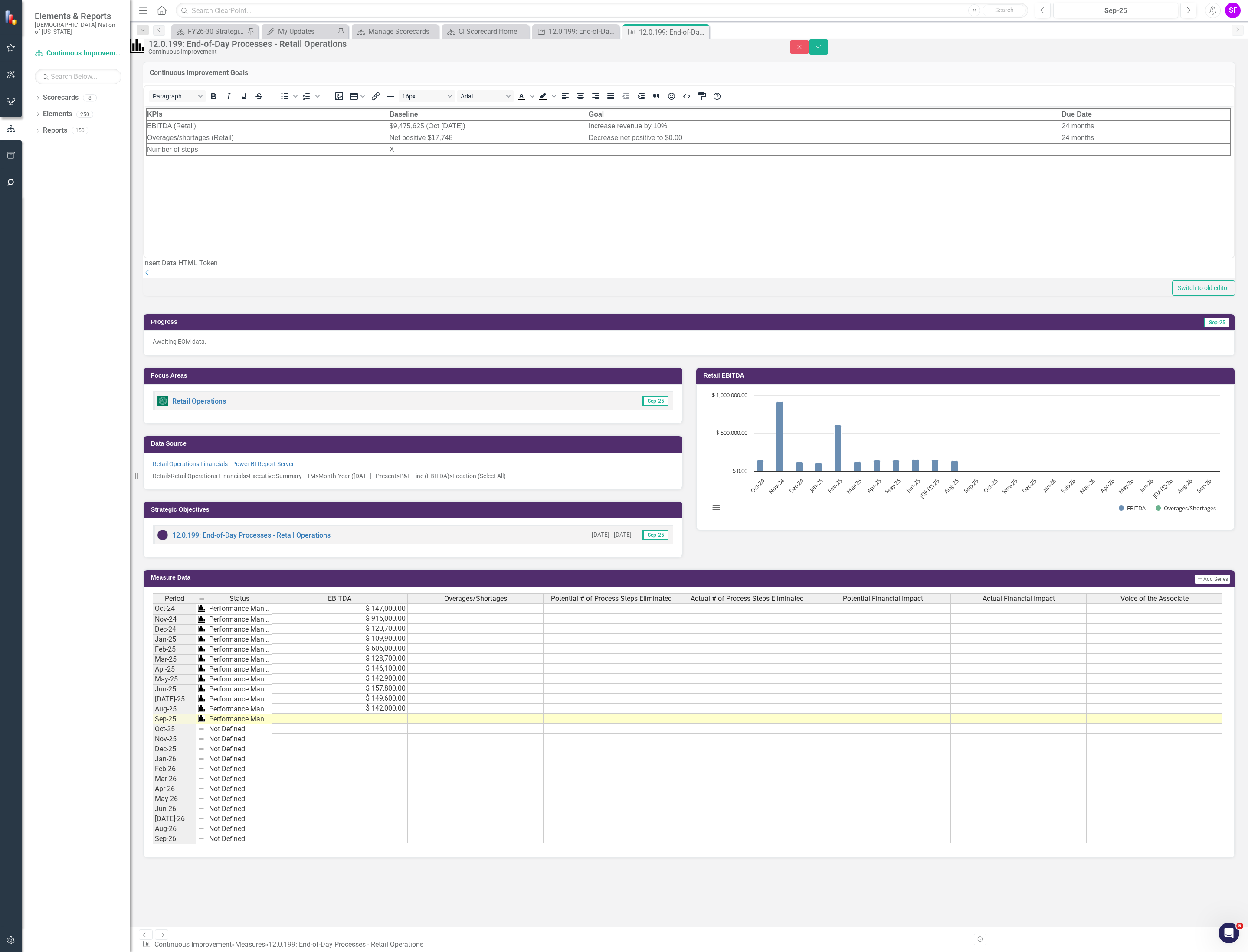
click at [215, 149] on td "Number of steps" at bounding box center [268, 149] width 242 height 12
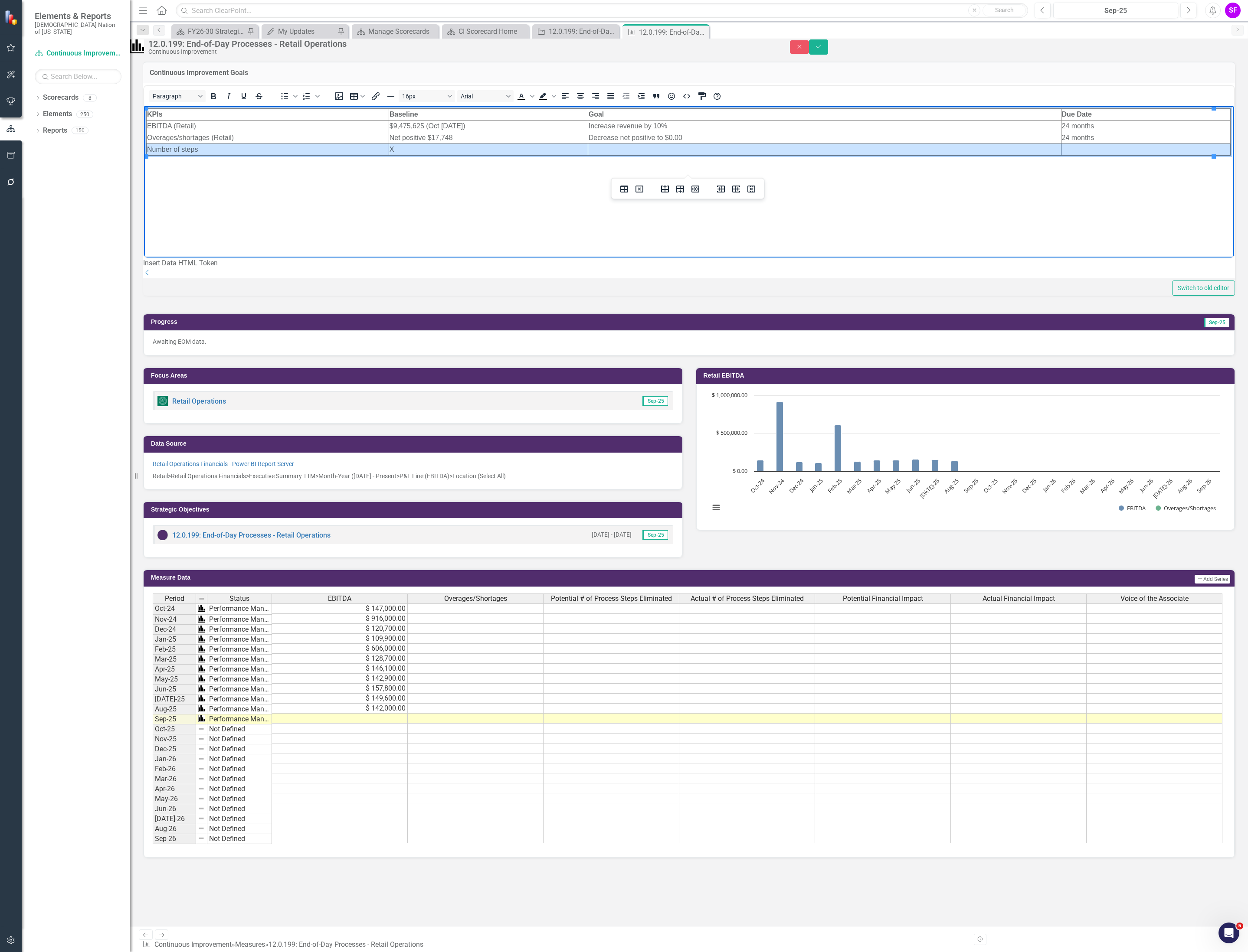
drag, startPoint x: 146, startPoint y: 148, endPoint x: 1104, endPoint y: 148, distance: 958.0
click at [1104, 148] on tr "Number of steps X" at bounding box center [688, 149] width 1084 height 12
drag, startPoint x: 663, startPoint y: 184, endPoint x: 684, endPoint y: 193, distance: 22.8
click at [684, 193] on div at bounding box center [681, 188] width 56 height 16
click at [684, 193] on icon "Insert row after" at bounding box center [680, 189] width 8 height 8
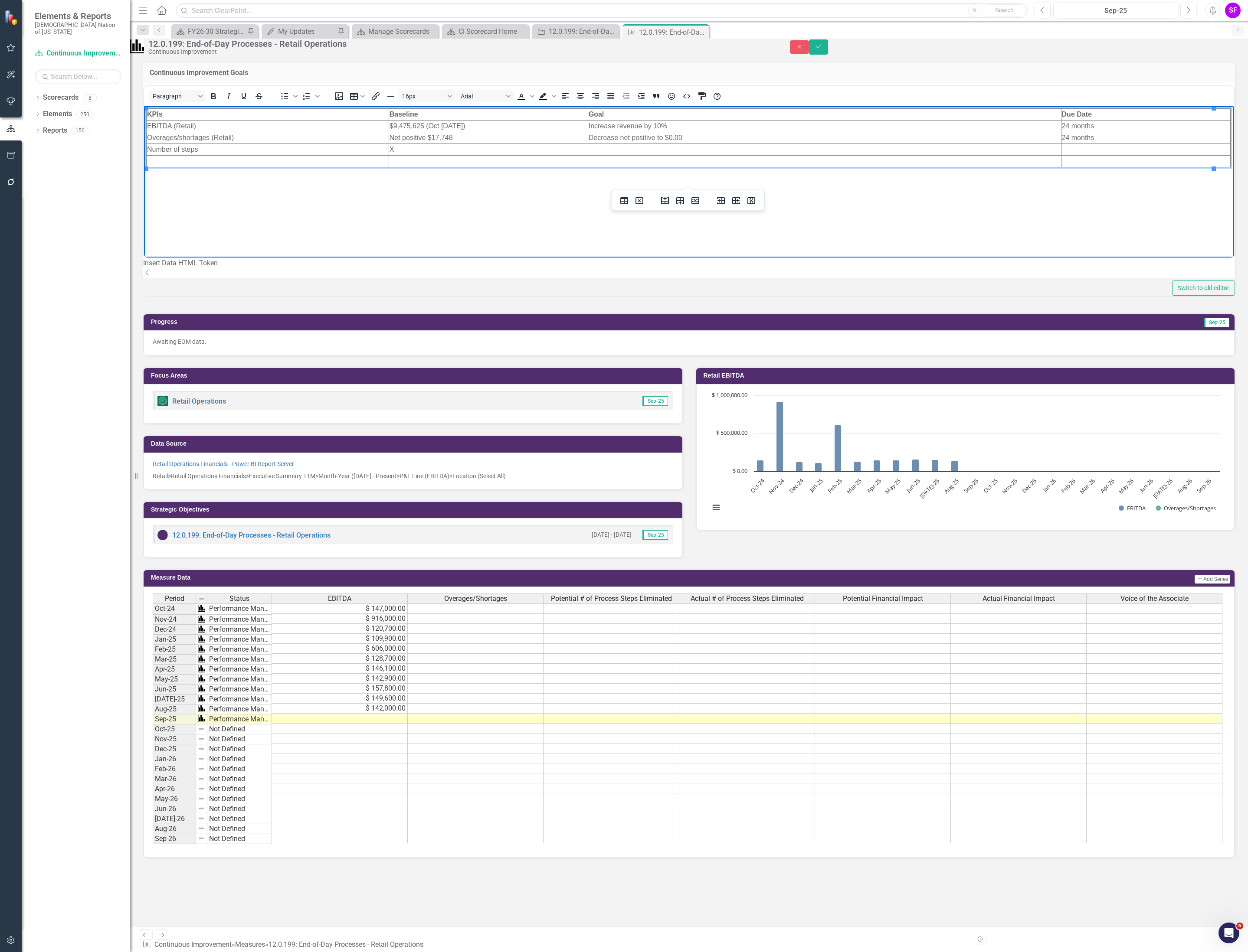
click at [307, 162] on td "Rich Text Area. Press ALT-0 for help." at bounding box center [268, 161] width 242 height 12
click at [453, 160] on td "$160,0000" at bounding box center [488, 161] width 199 height 12
click at [822, 48] on icon "Save" at bounding box center [818, 47] width 8 height 6
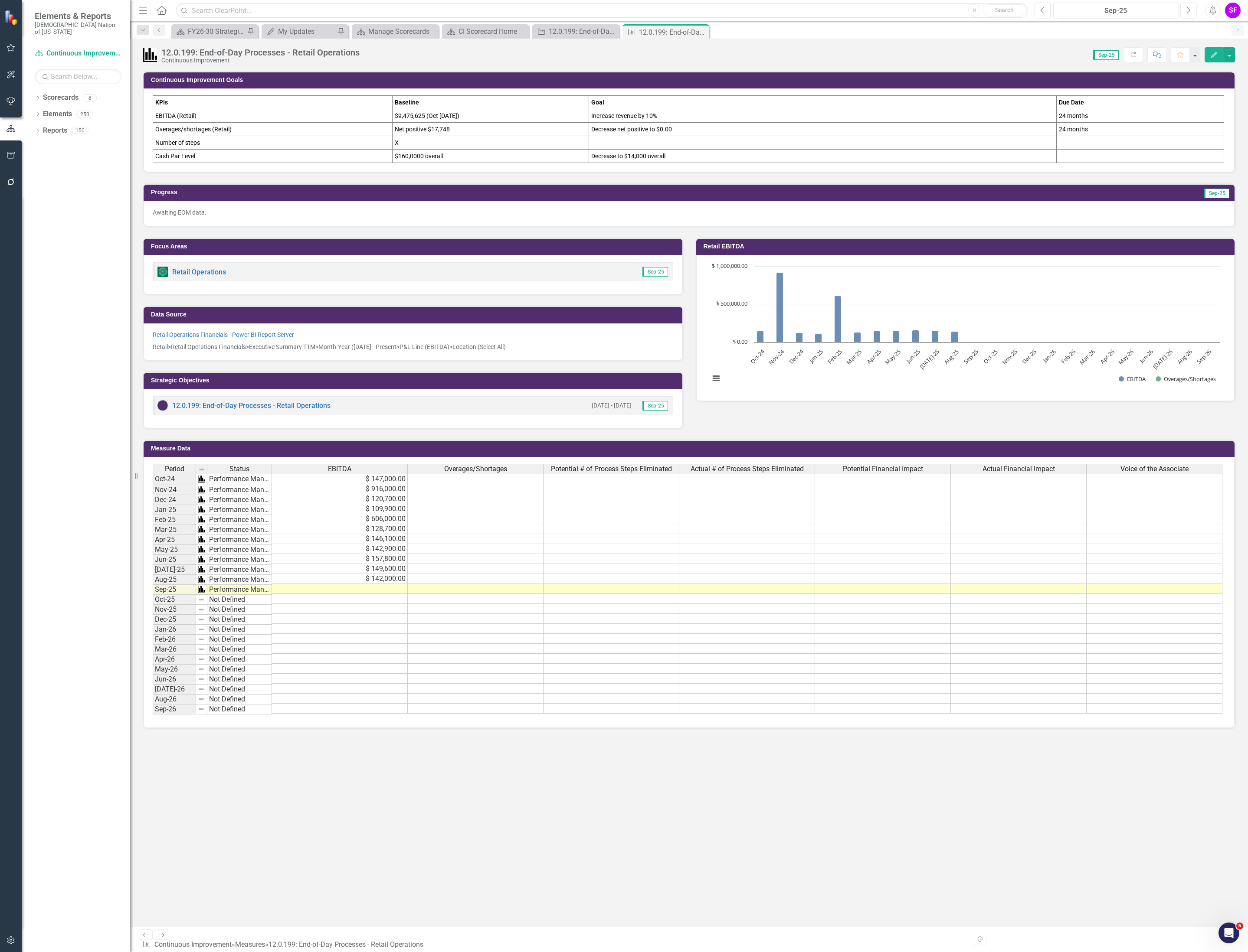
click at [866, 594] on td at bounding box center [882, 588] width 136 height 10
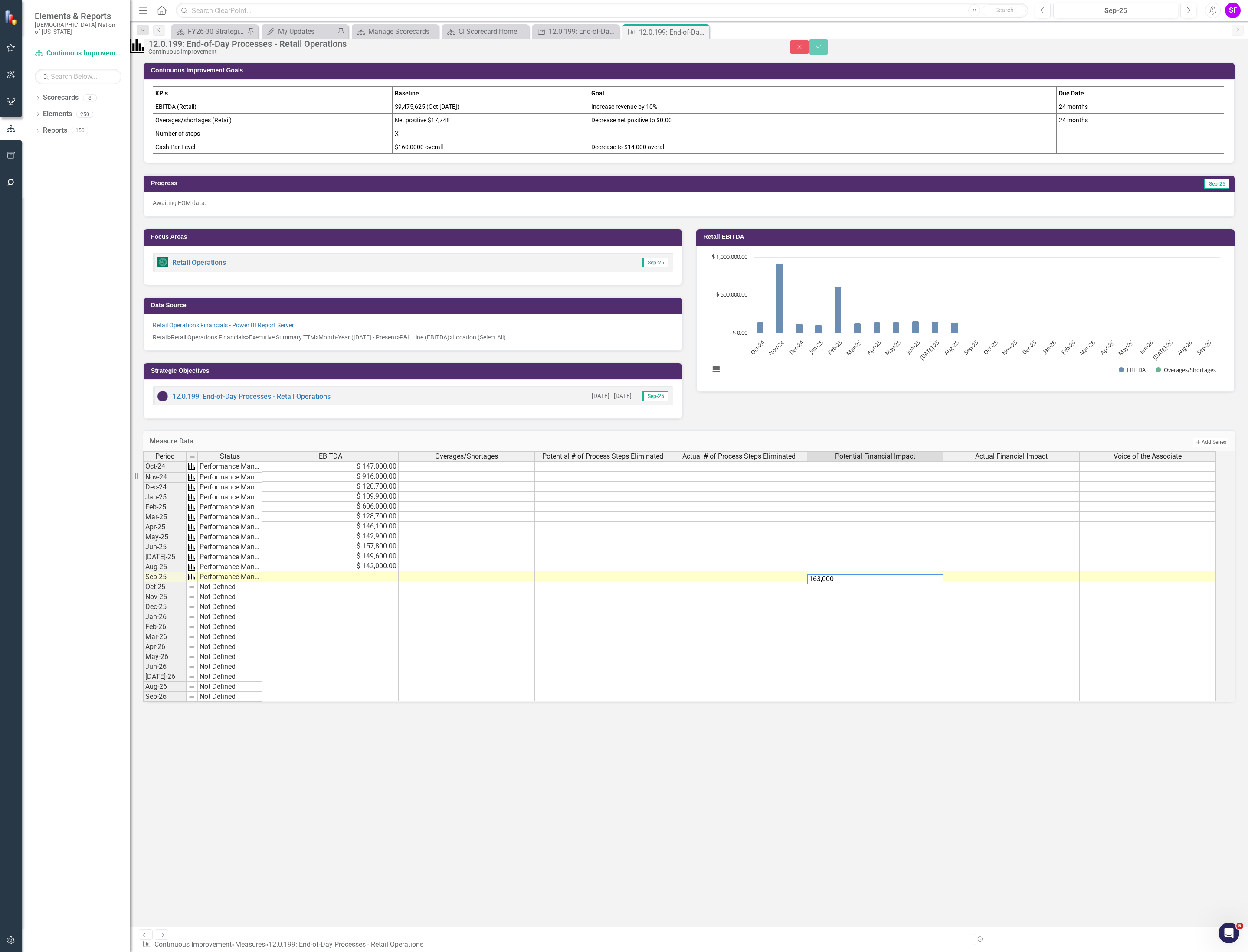
click at [835, 585] on textarea "163,000" at bounding box center [875, 579] width 137 height 11
type textarea "163000"
click at [828, 49] on button "Save" at bounding box center [818, 48] width 19 height 16
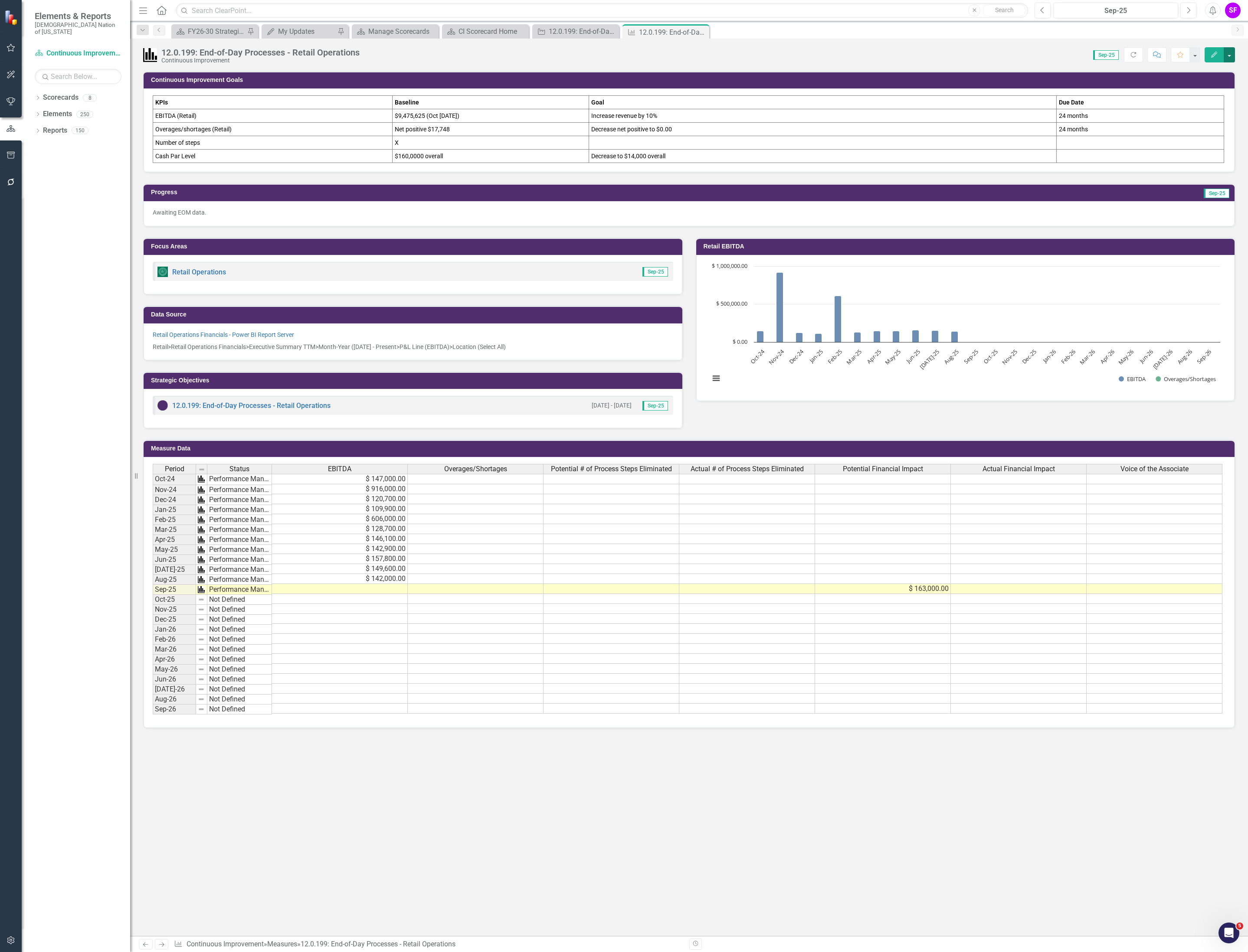
click at [1228, 53] on button "button" at bounding box center [1230, 55] width 12 height 16
click at [1220, 70] on link "Edit Edit Measure" at bounding box center [1192, 72] width 84 height 16
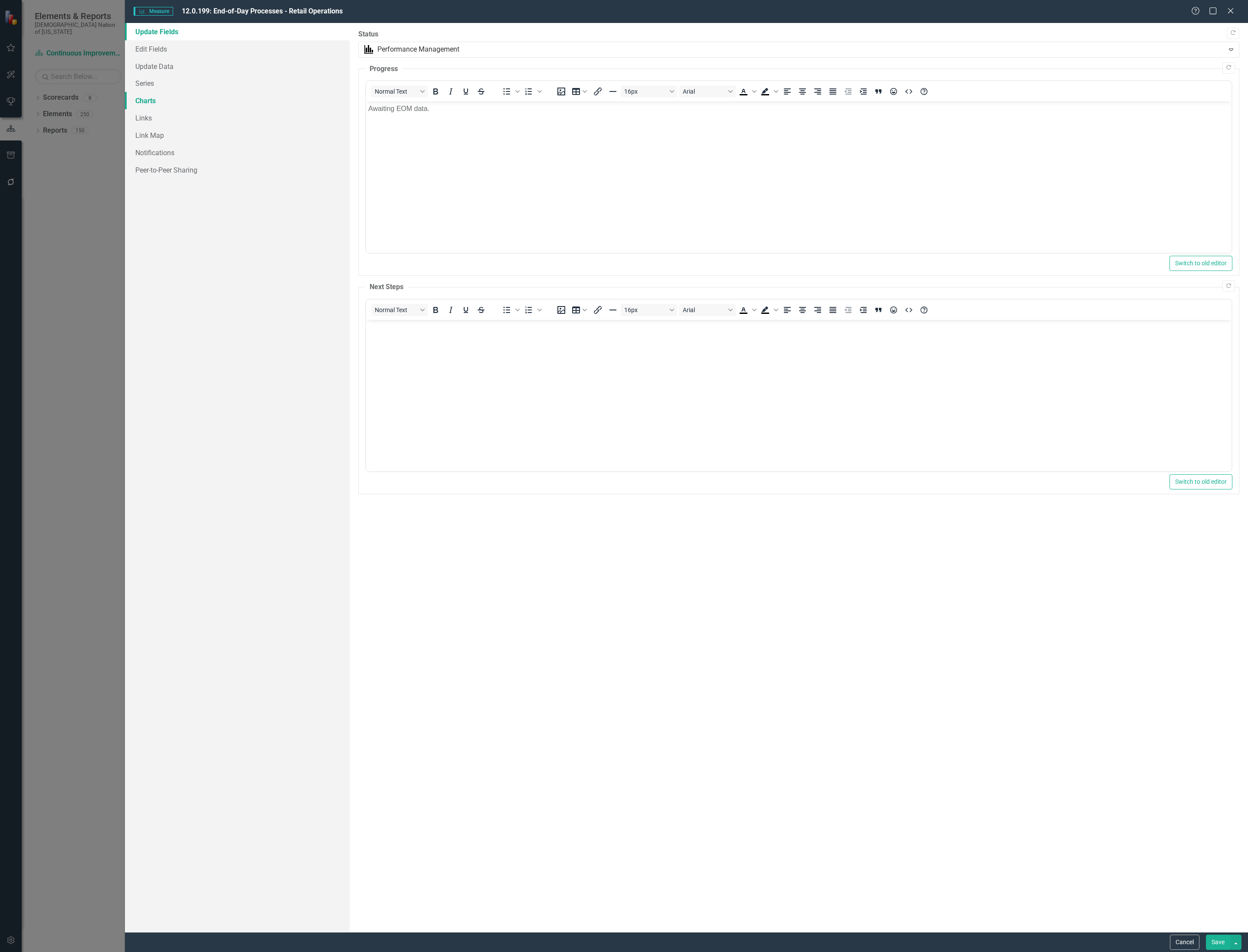
click at [152, 98] on link "Charts" at bounding box center [238, 101] width 225 height 17
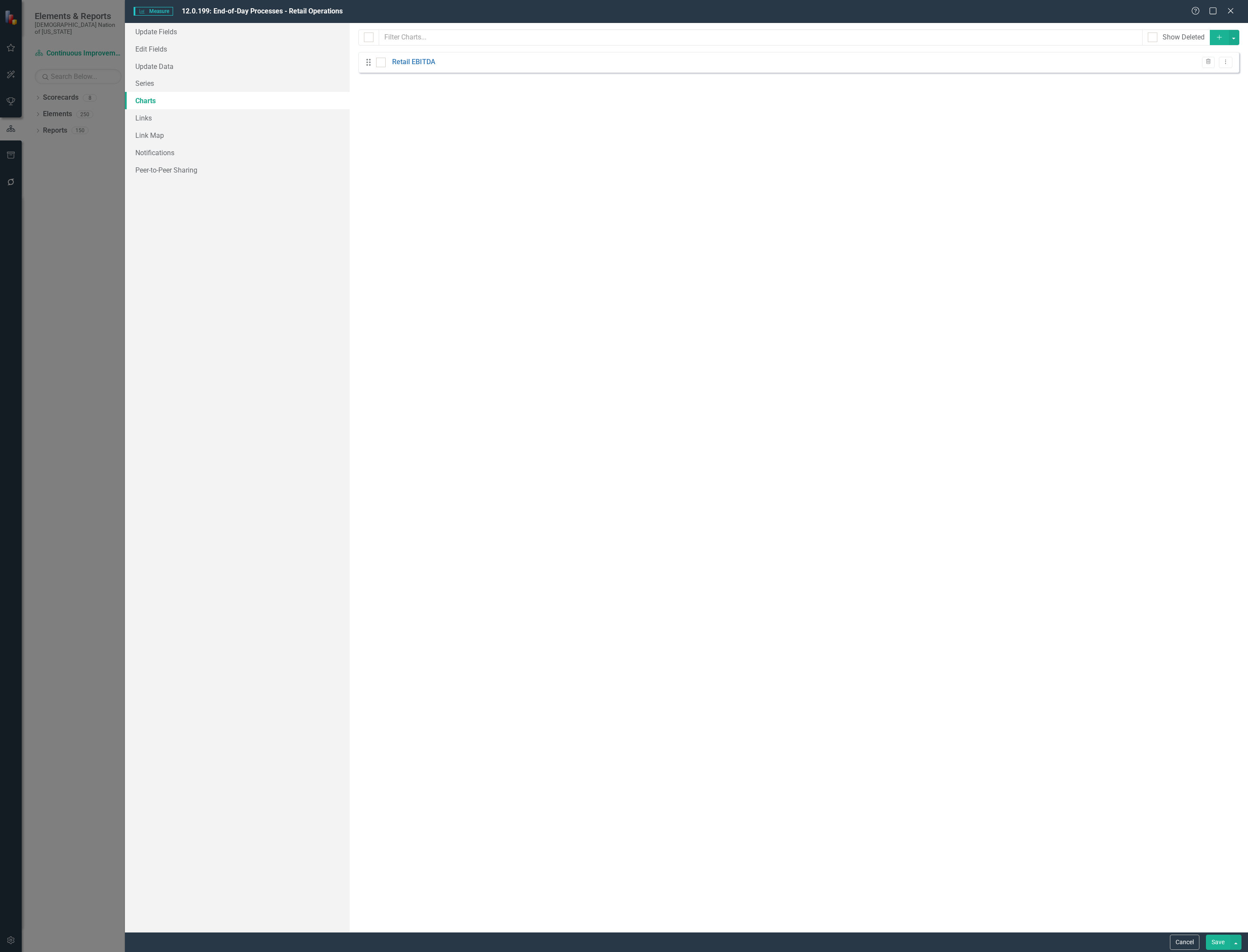
click at [1220, 36] on icon "Add" at bounding box center [1219, 37] width 8 height 6
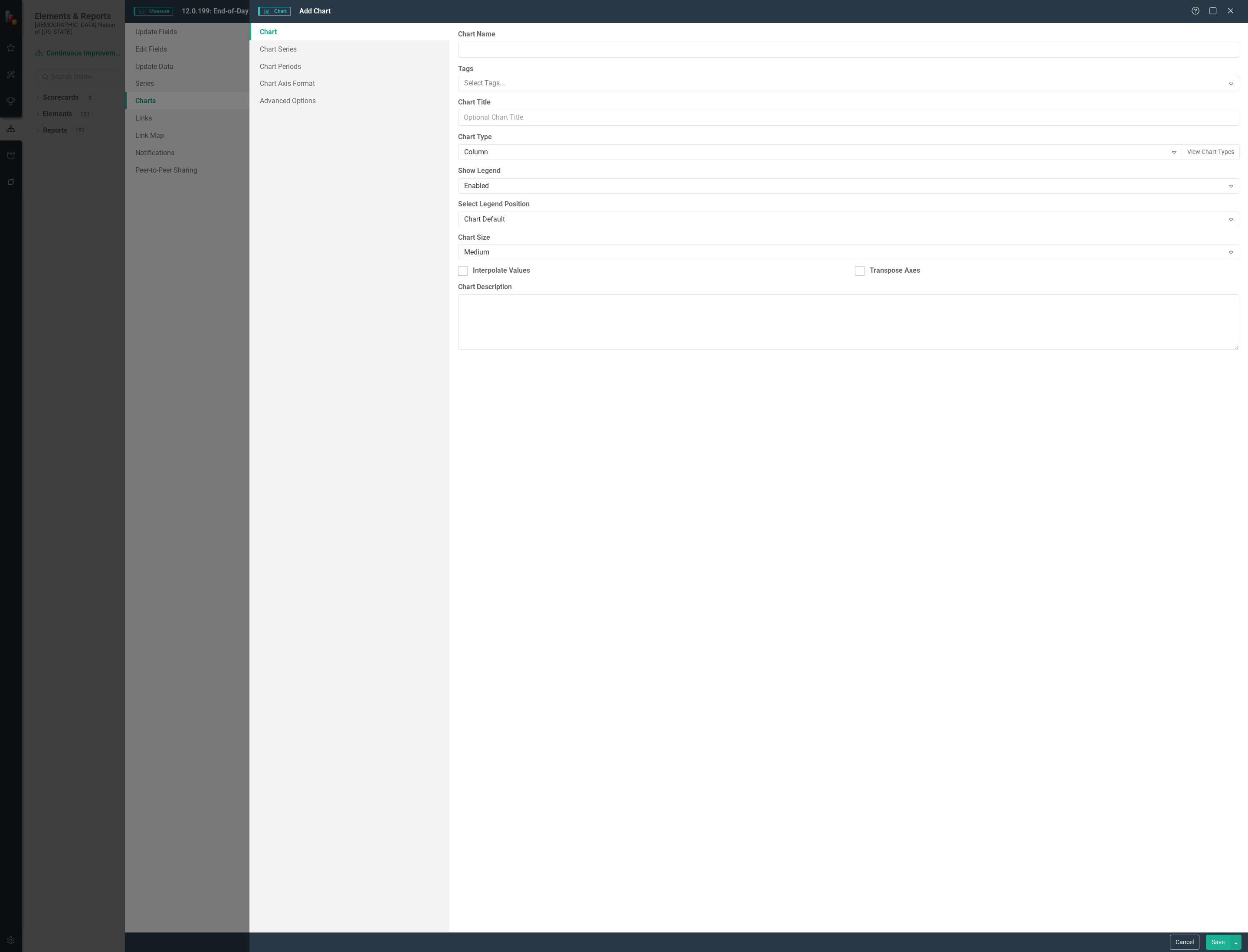
click at [553, 53] on div "From this page, you can define the name, type, and size of the chart. You can a…" at bounding box center [848, 478] width 798 height 909
click at [557, 46] on input "Chart Name" at bounding box center [848, 49] width 781 height 16
type input "Potential Financial Impact"
click at [1192, 936] on button "Cancel" at bounding box center [1184, 942] width 29 height 16
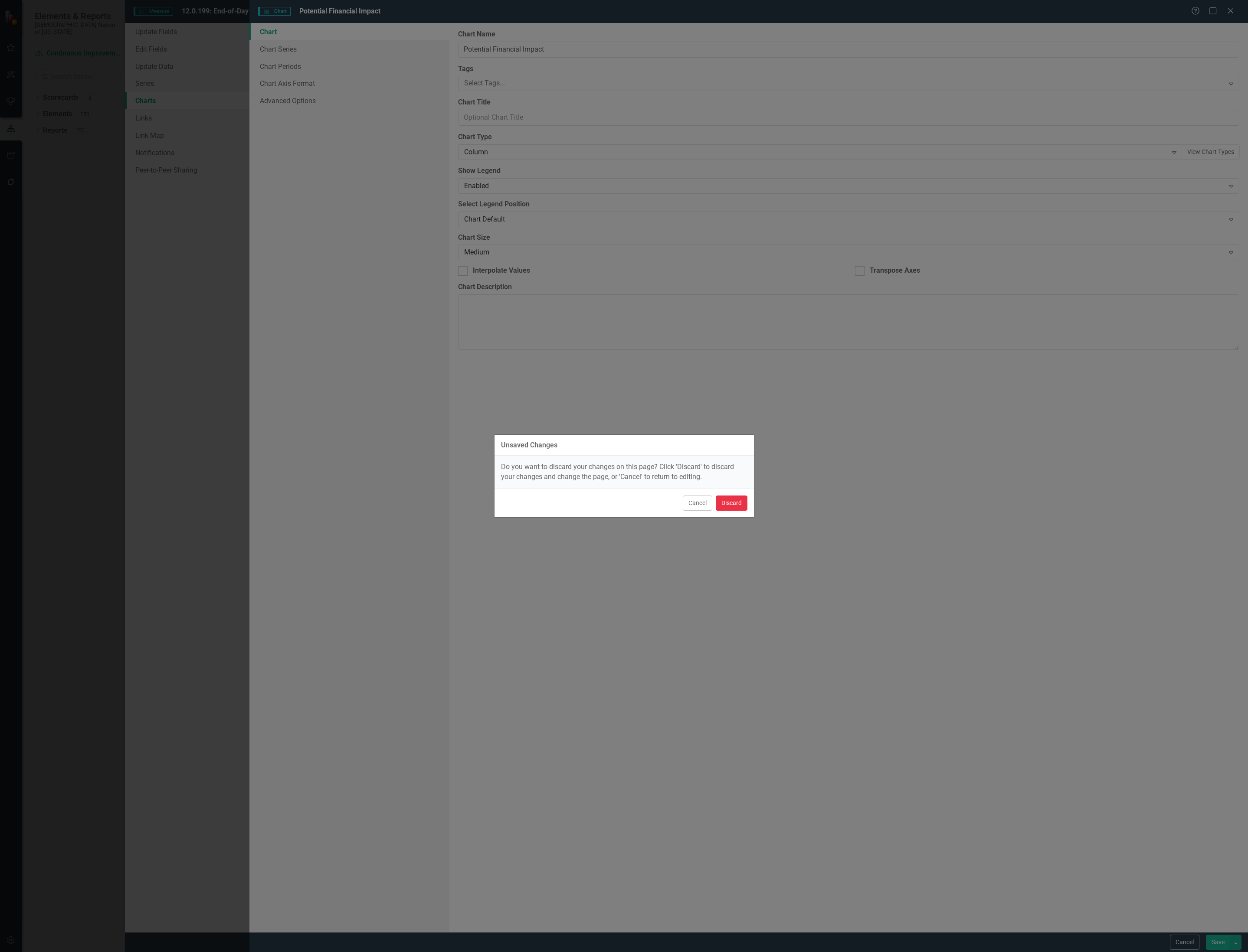
click at [735, 505] on button "Discard" at bounding box center [731, 503] width 32 height 16
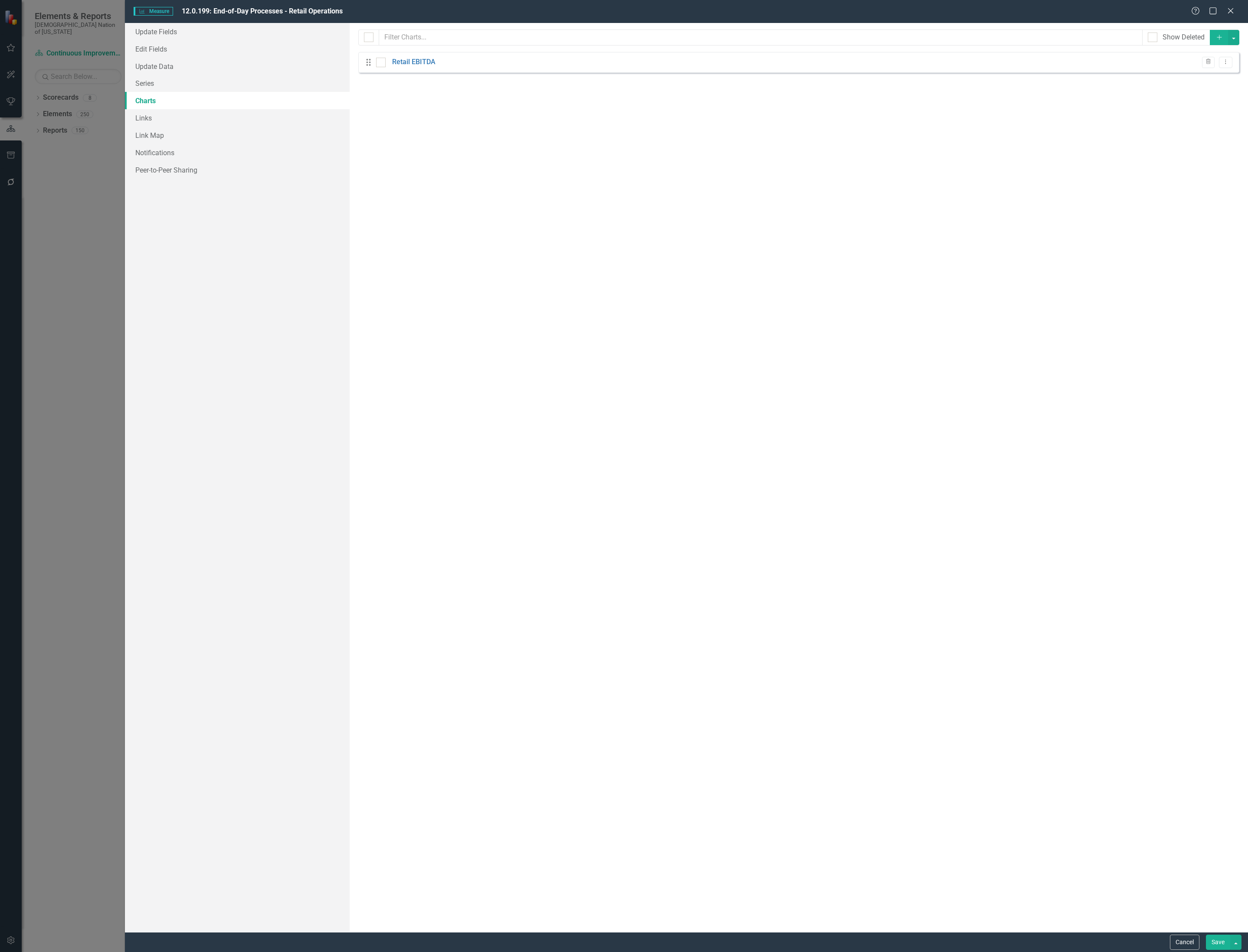
click at [1212, 938] on button "Save" at bounding box center [1217, 942] width 24 height 16
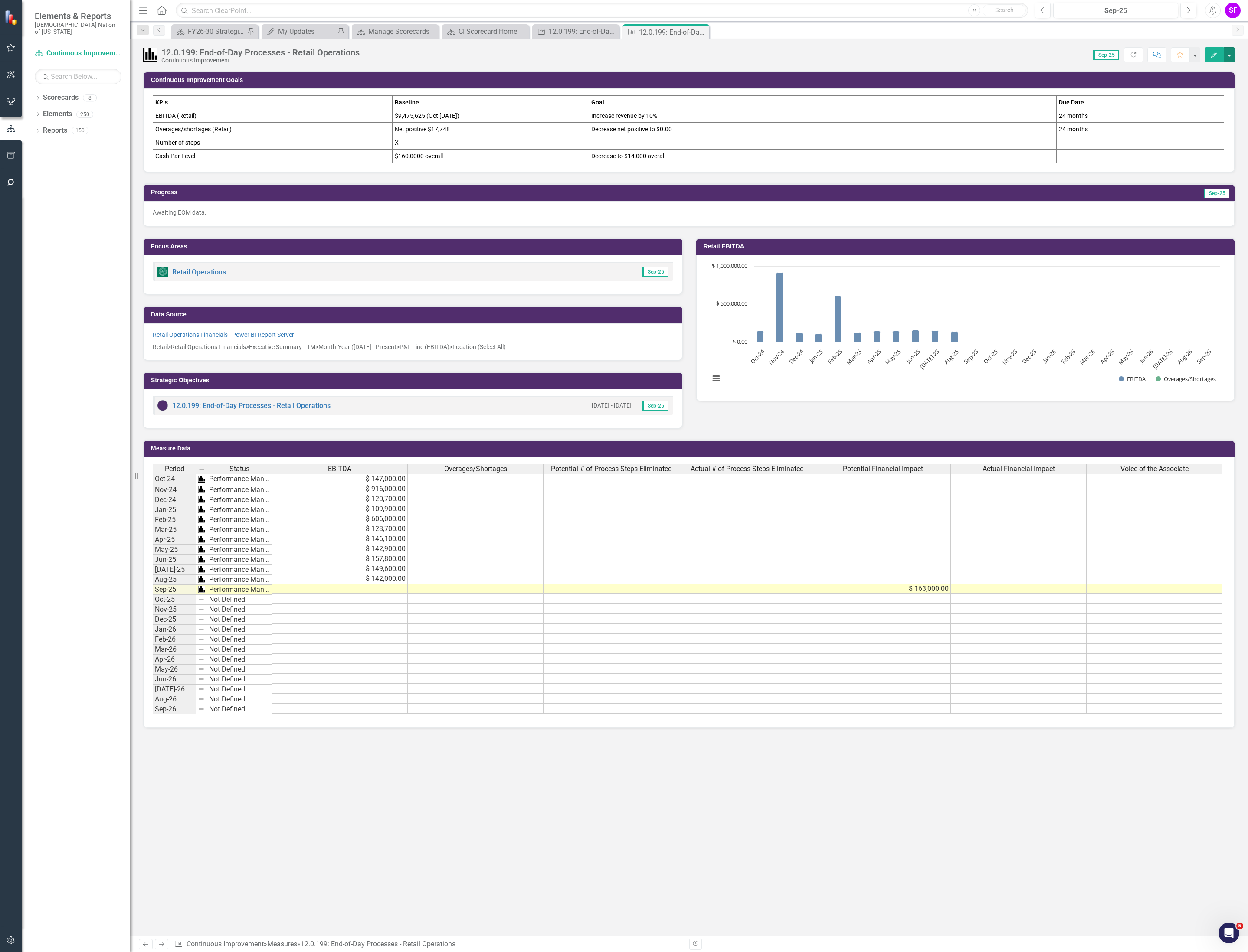
scroll to position [0, 4]
click at [698, 31] on icon "Close" at bounding box center [700, 32] width 9 height 7
click at [611, 33] on icon "Close" at bounding box center [610, 32] width 9 height 7
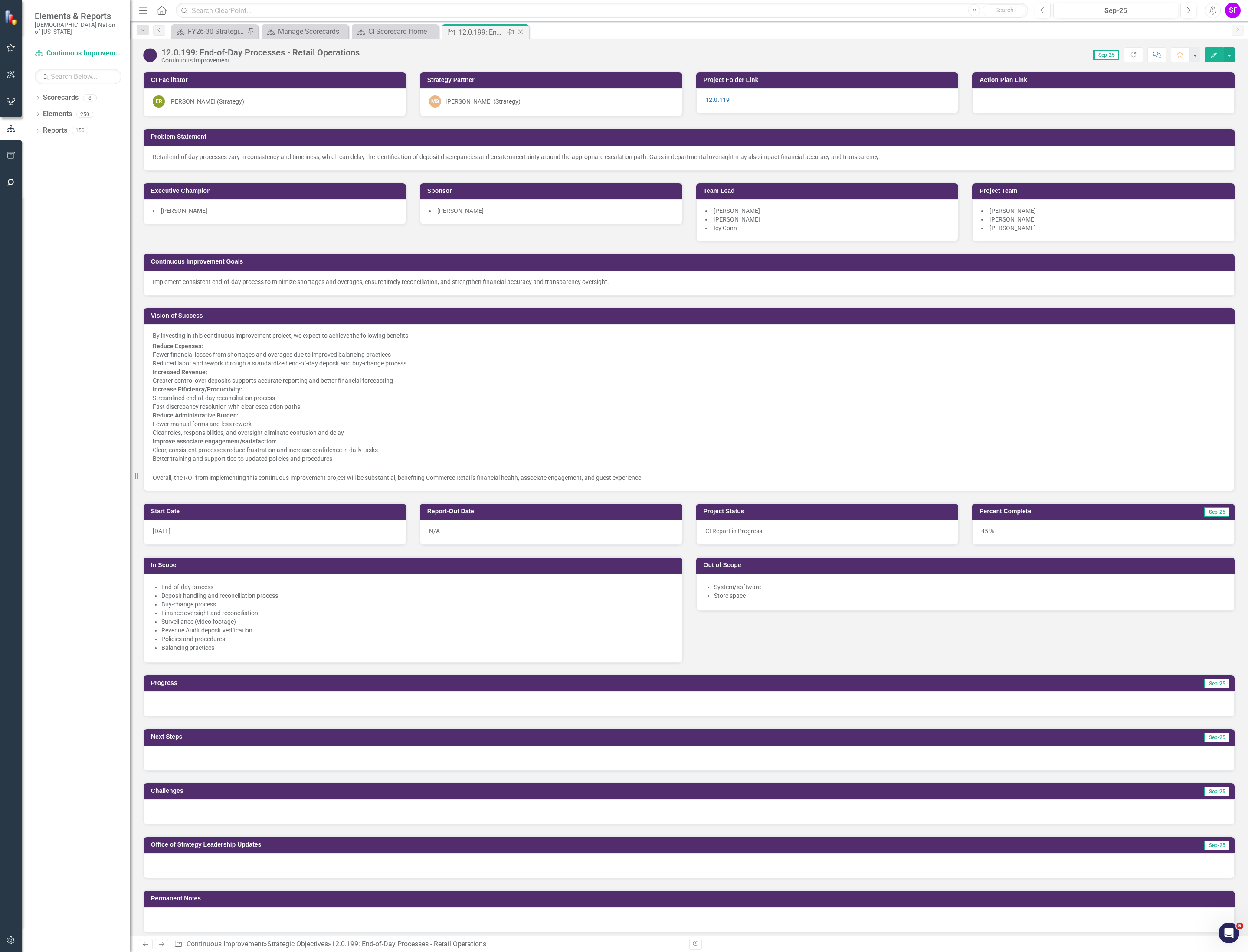
click at [521, 32] on icon at bounding box center [520, 32] width 5 height 5
